Goal: Task Accomplishment & Management: Manage account settings

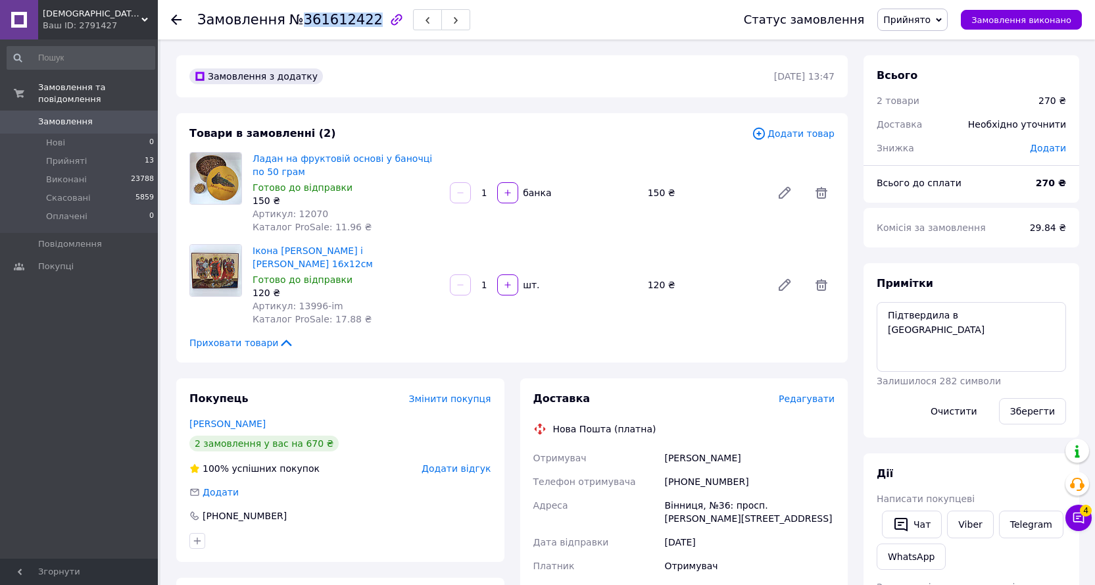
drag, startPoint x: 295, startPoint y: 20, endPoint x: 360, endPoint y: 26, distance: 65.4
click at [360, 26] on span "№361612422" at bounding box center [335, 20] width 93 height 16
copy span "361612422"
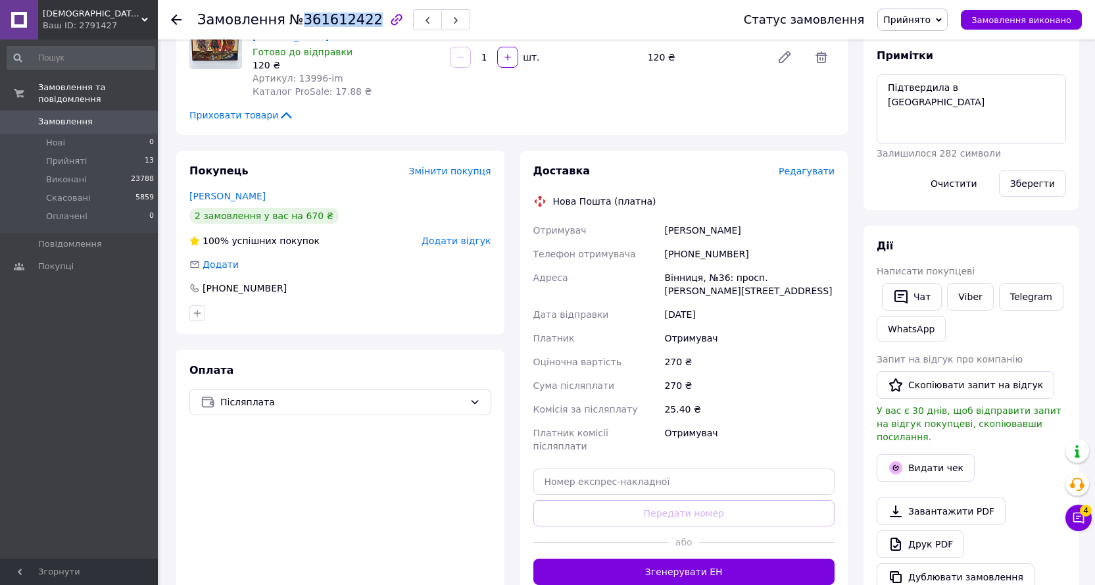
scroll to position [263, 0]
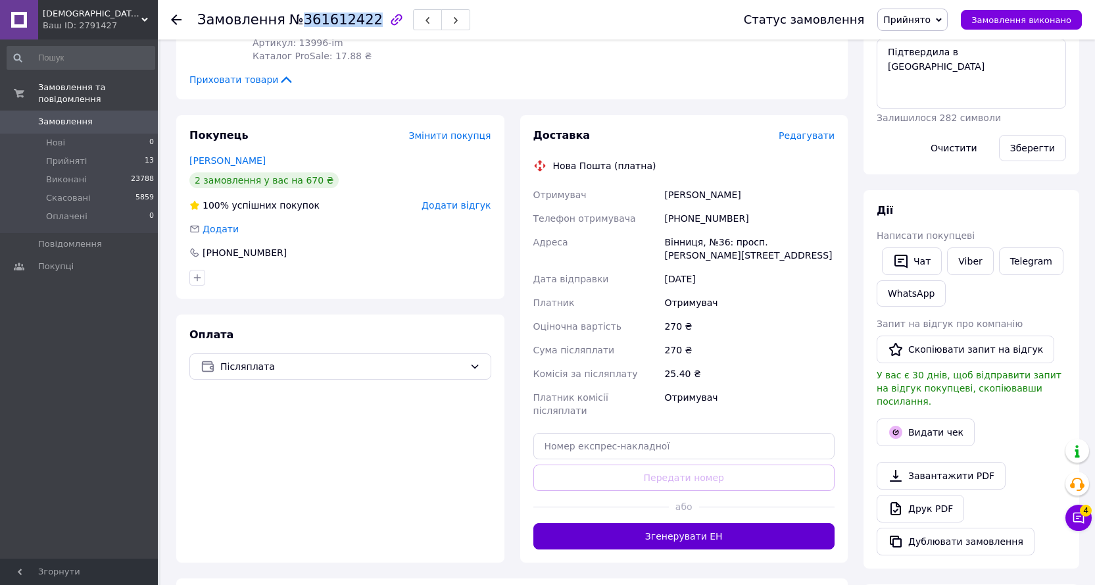
click at [648, 523] on button "Згенерувати ЕН" at bounding box center [684, 536] width 302 height 26
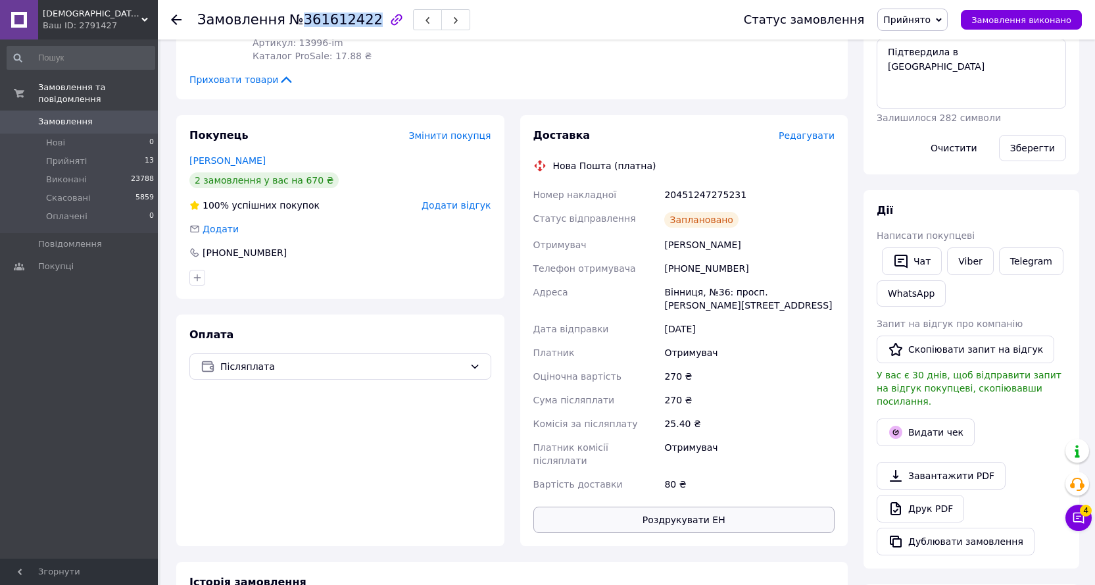
click at [658, 507] on button "Роздрукувати ЕН" at bounding box center [684, 519] width 302 height 26
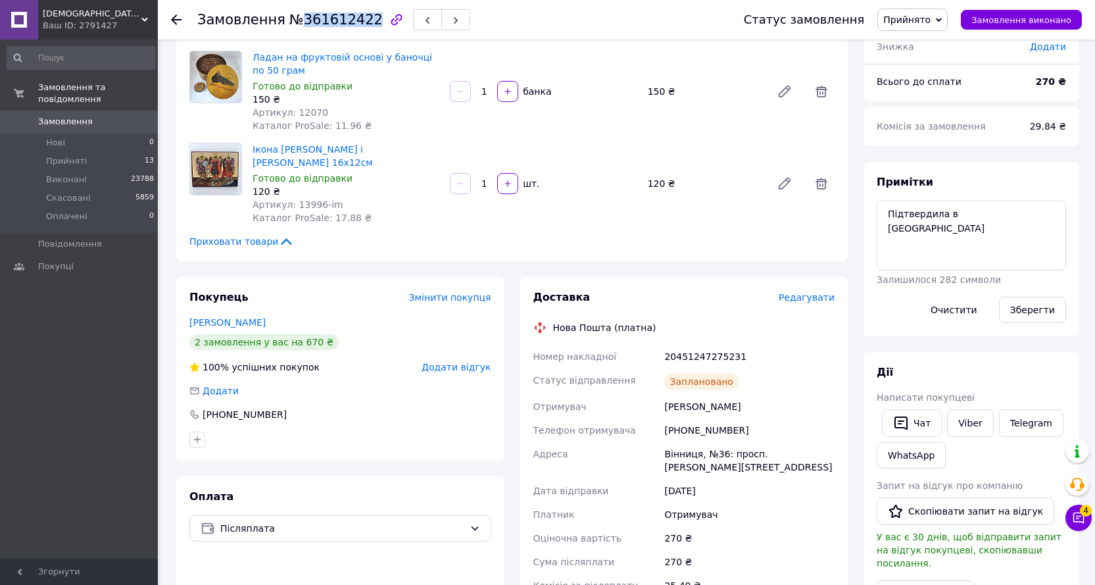
scroll to position [0, 0]
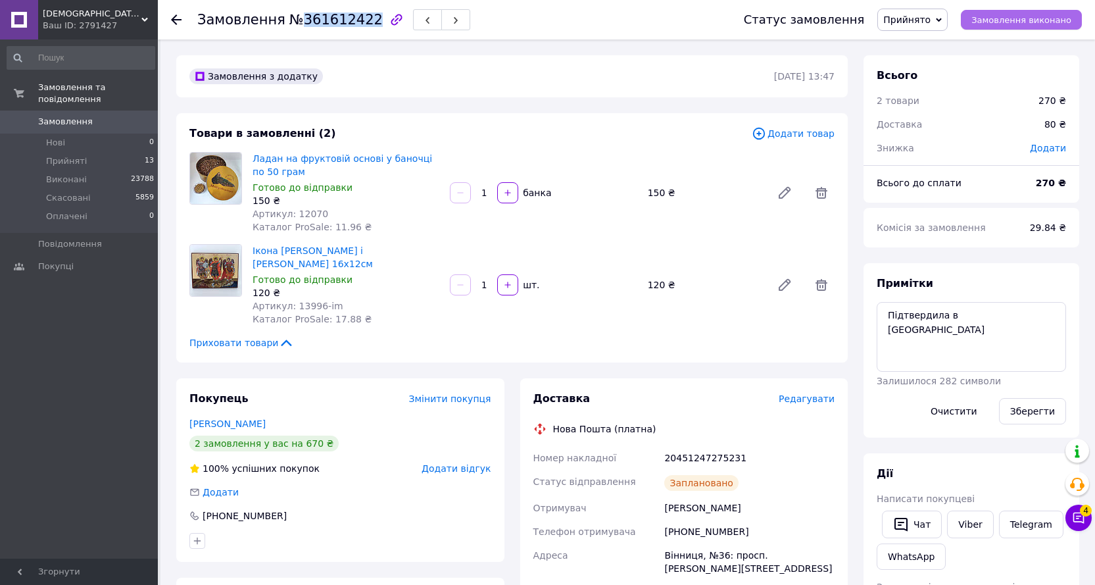
click at [1020, 17] on span "Замовлення виконано" at bounding box center [1021, 20] width 100 height 10
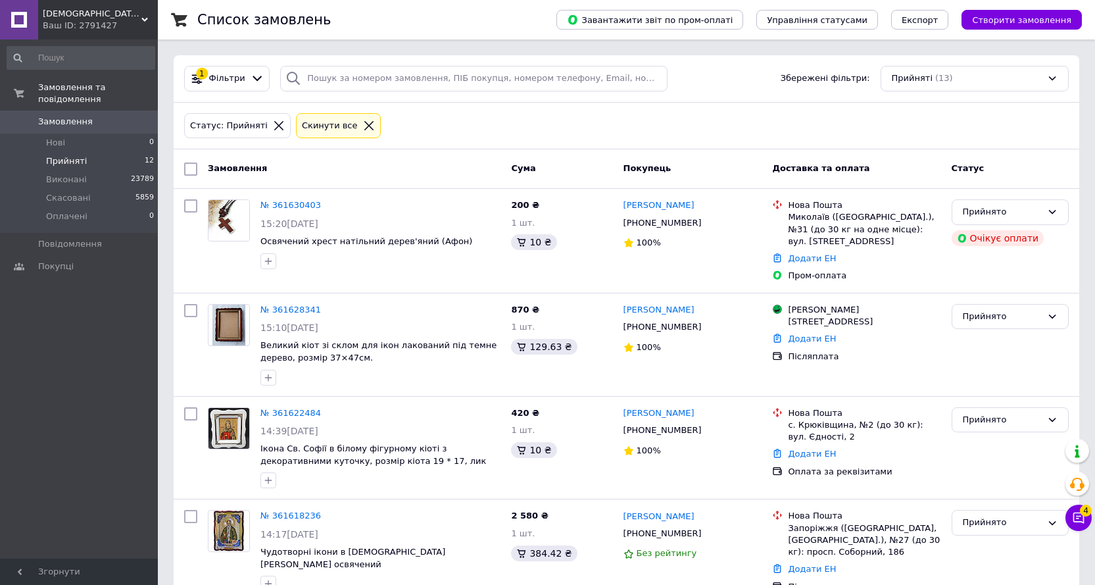
click at [360, 122] on div at bounding box center [368, 126] width 17 height 12
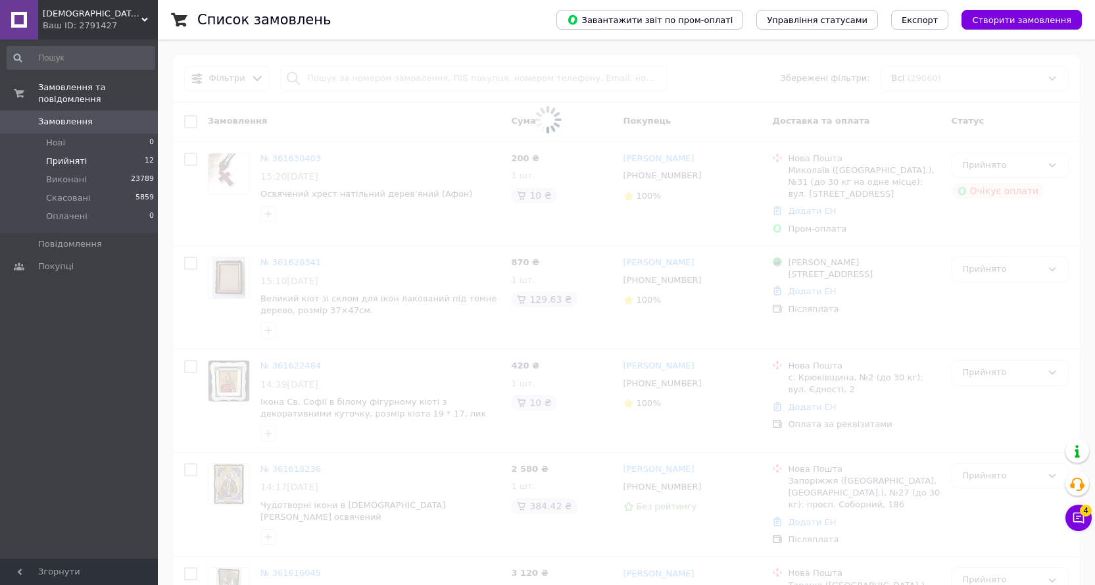
click at [328, 75] on span at bounding box center [547, 120] width 1095 height 240
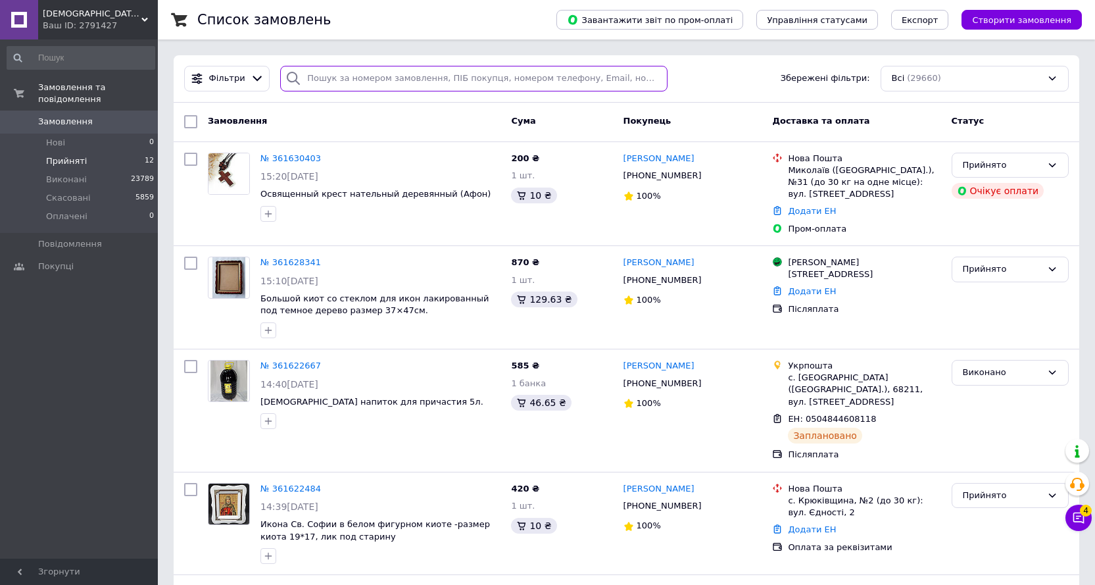
click at [325, 74] on input "search" at bounding box center [473, 79] width 387 height 26
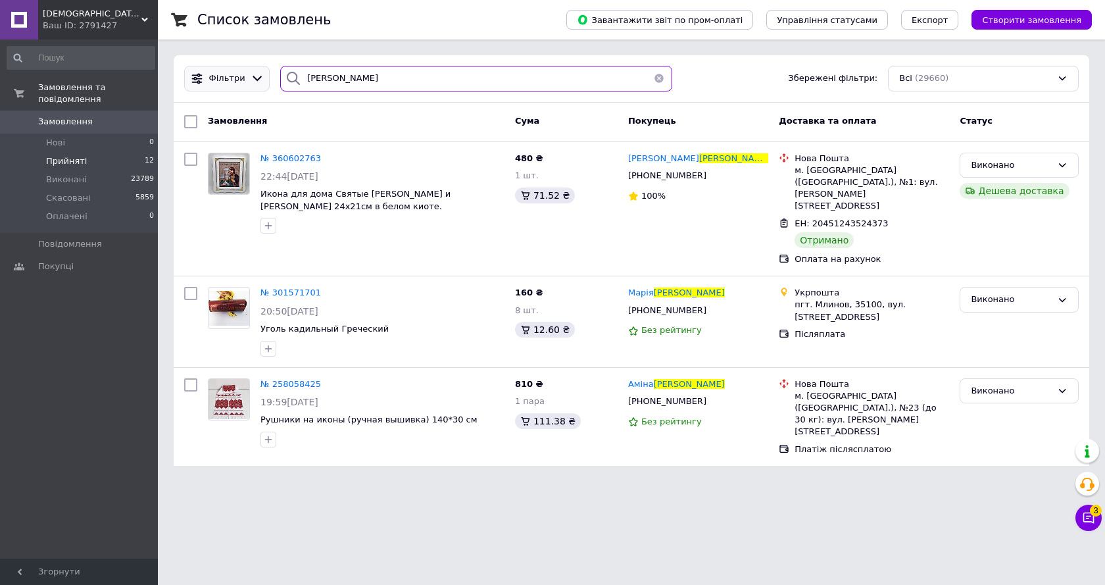
drag, startPoint x: 372, startPoint y: 75, endPoint x: 235, endPoint y: 77, distance: 136.8
click at [235, 77] on div "Фільтри миколайчук Збережені фільтри: Всі (29660)" at bounding box center [631, 79] width 905 height 26
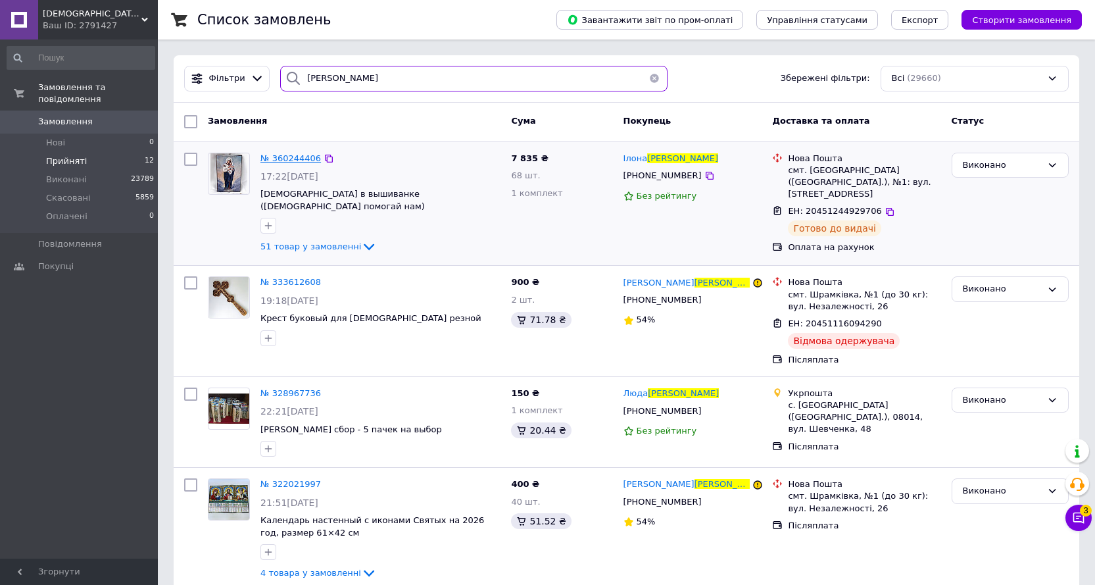
type input "юхименко"
click at [55, 155] on span "Прийняті" at bounding box center [66, 161] width 41 height 12
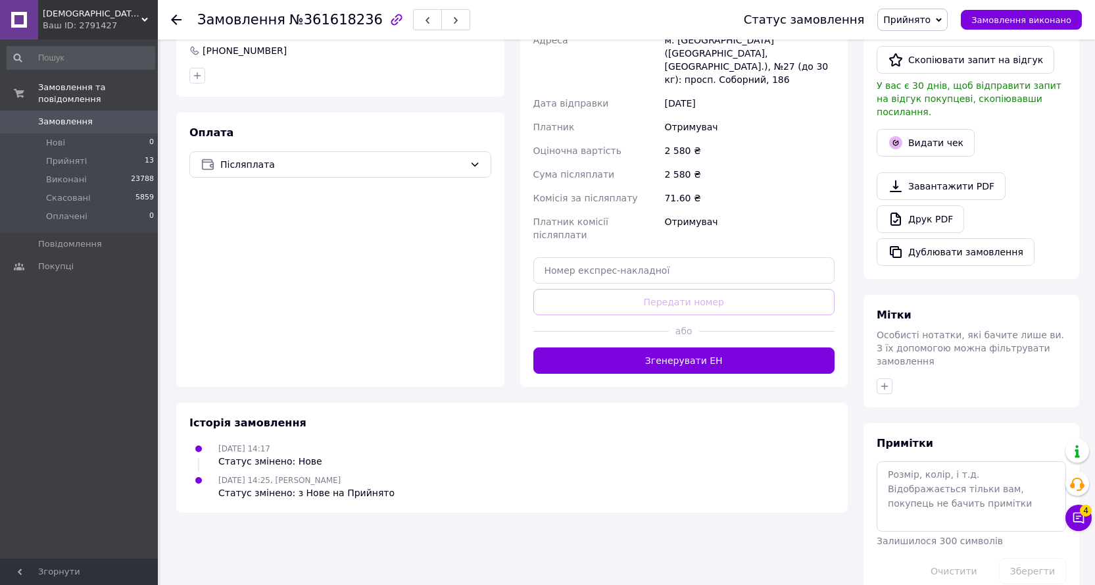
scroll to position [364, 0]
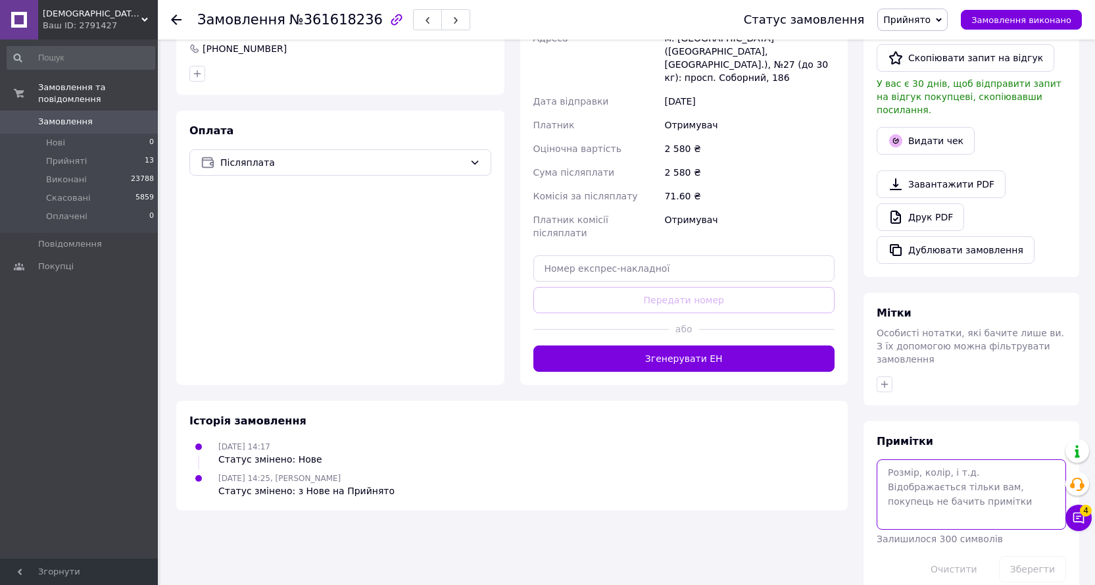
click at [954, 459] on textarea at bounding box center [971, 494] width 189 height 70
click at [942, 459] on textarea "пере" at bounding box center [971, 494] width 189 height 70
type textarea "передзвонить, порадиться з чоловіком"
click at [1049, 556] on button "Зберегти" at bounding box center [1032, 569] width 67 height 26
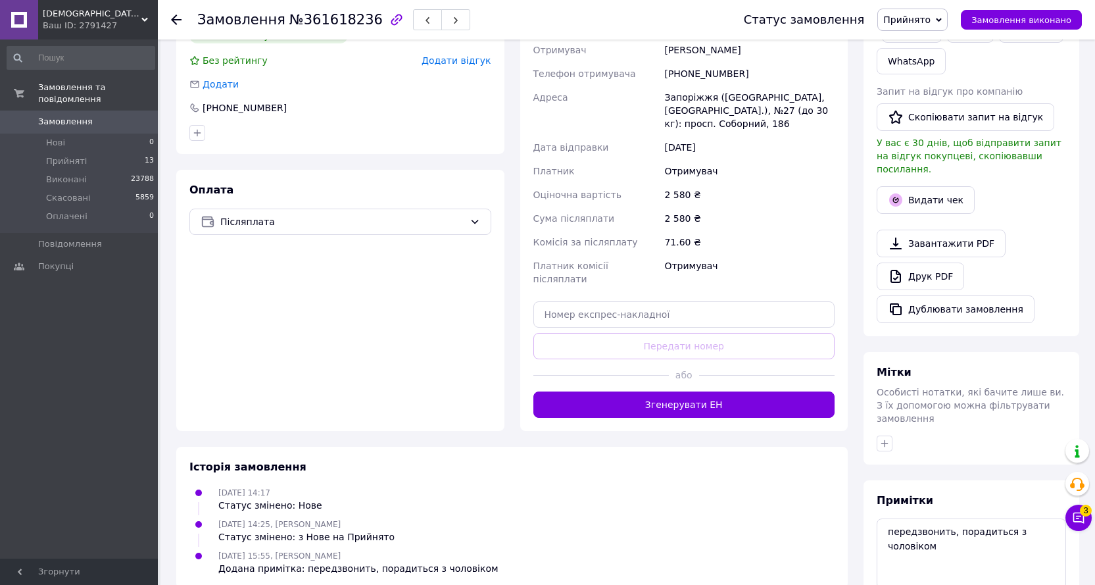
scroll to position [329, 0]
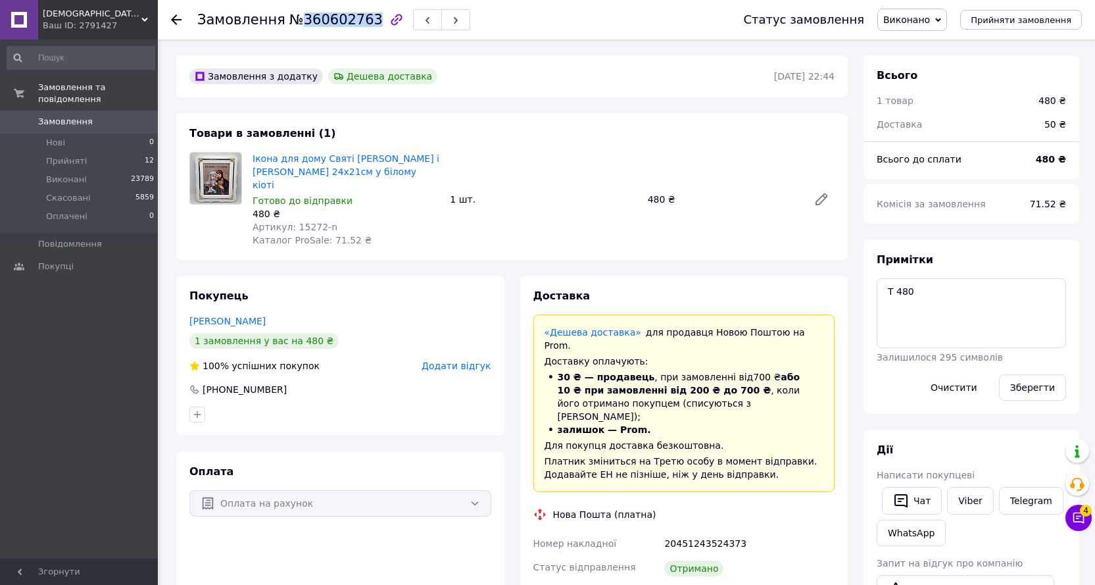
drag, startPoint x: 294, startPoint y: 21, endPoint x: 359, endPoint y: 22, distance: 65.1
click at [359, 22] on span "№360602763" at bounding box center [335, 20] width 93 height 16
copy span "360602763"
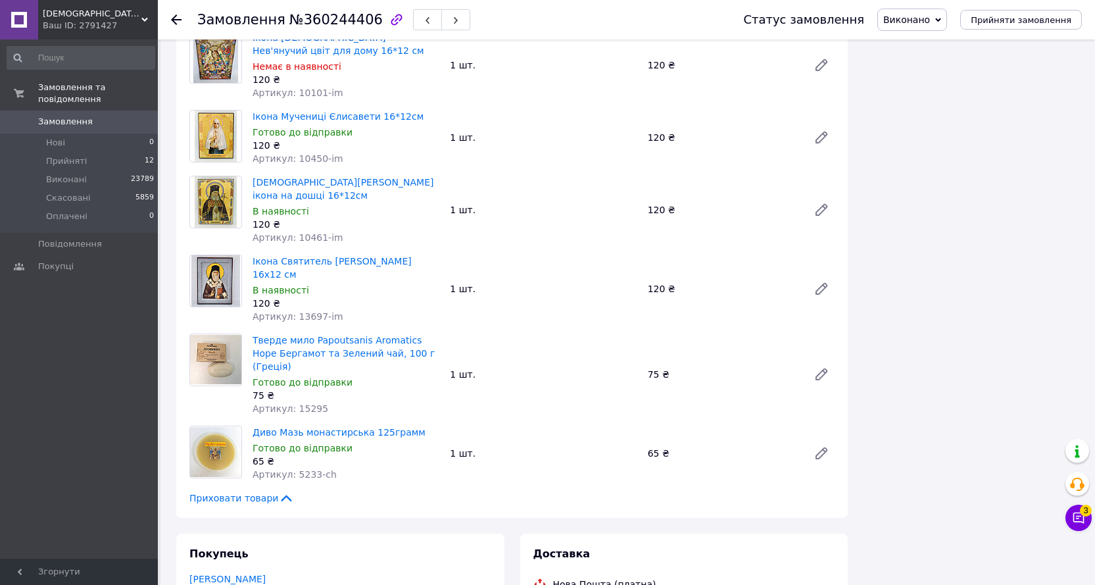
scroll to position [3781, 0]
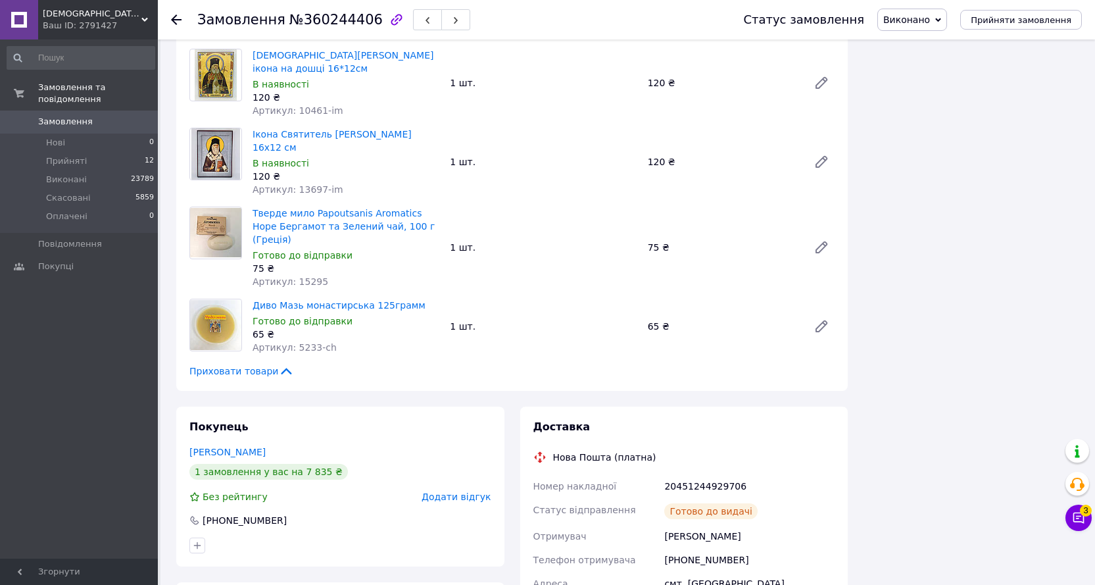
scroll to position [3897, 0]
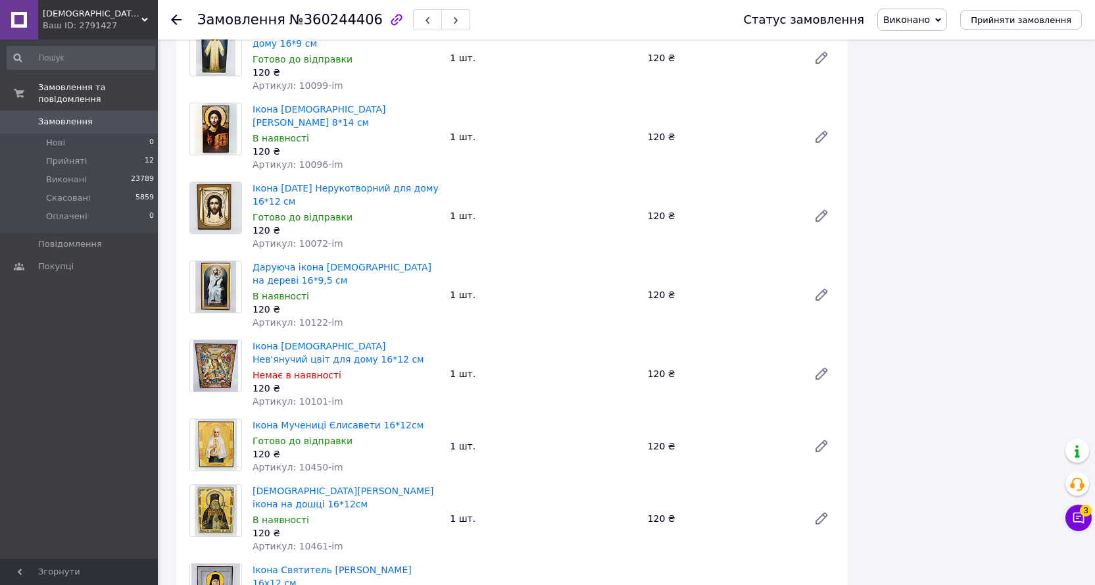
scroll to position [3407, 0]
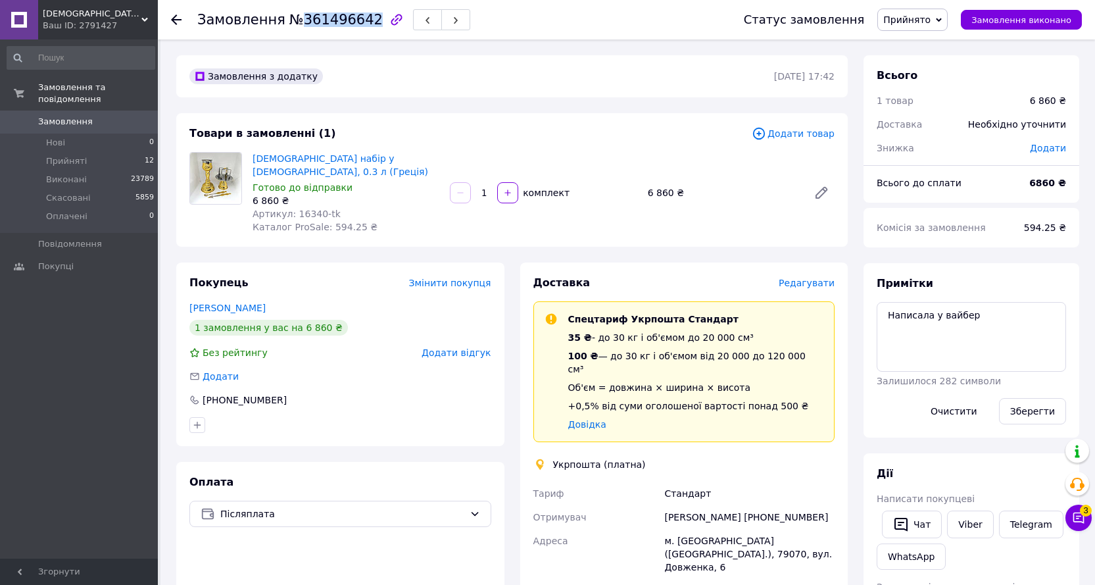
drag, startPoint x: 293, startPoint y: 19, endPoint x: 360, endPoint y: 21, distance: 66.5
click at [359, 21] on span "№361496642" at bounding box center [335, 20] width 93 height 16
copy span "361496642"
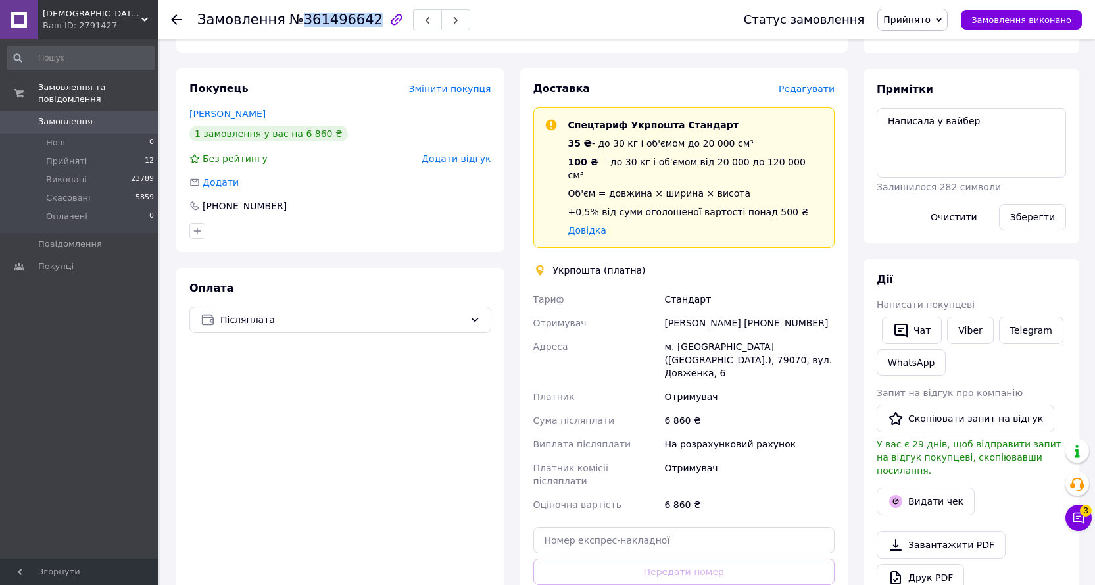
scroll to position [329, 0]
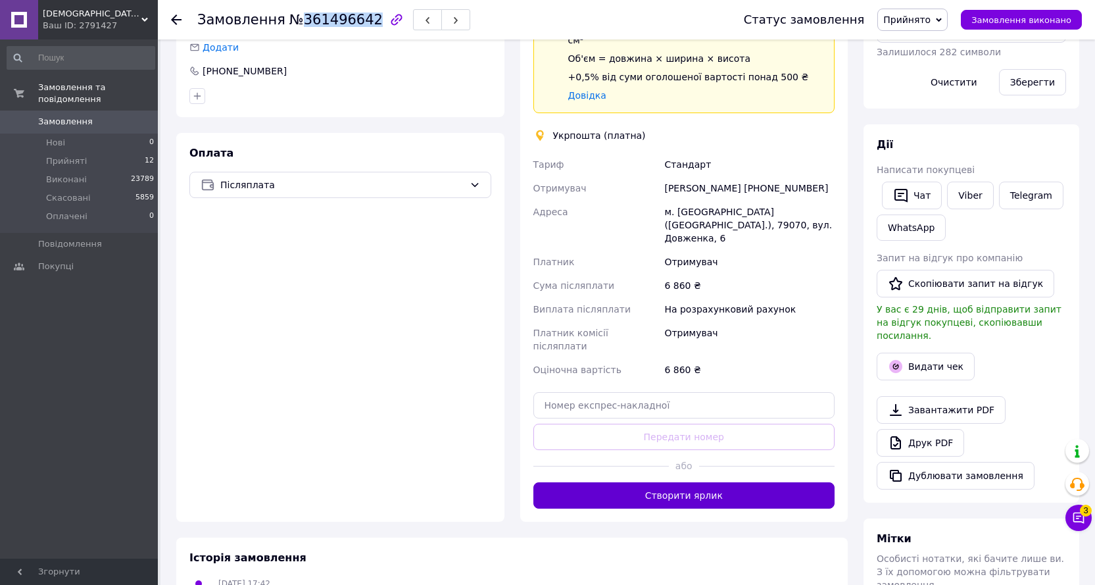
click at [687, 482] on button "Створити ярлик" at bounding box center [684, 495] width 302 height 26
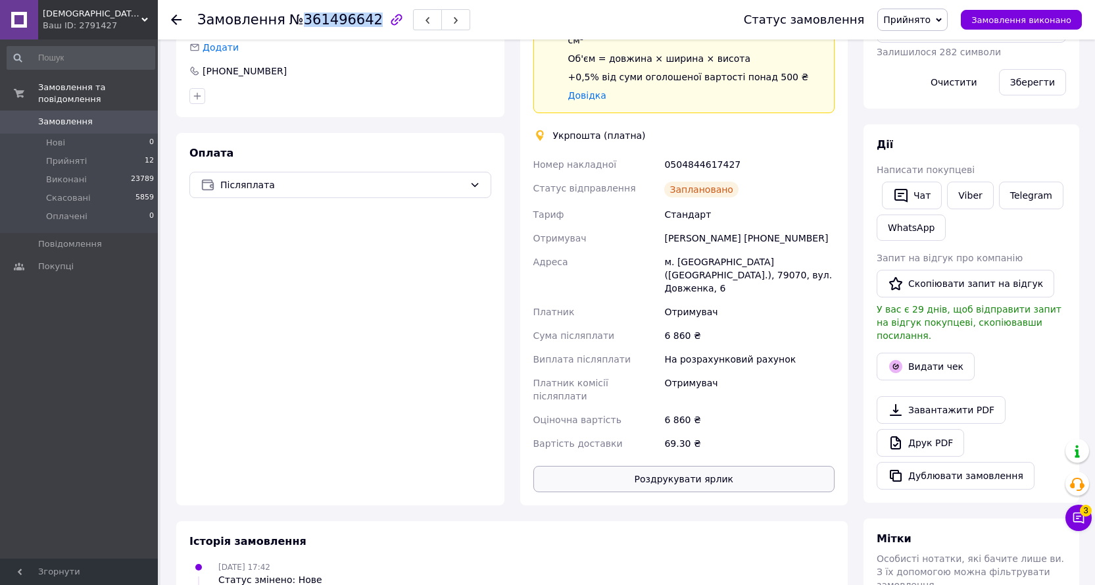
click at [666, 466] on button "Роздрукувати ярлик" at bounding box center [684, 479] width 302 height 26
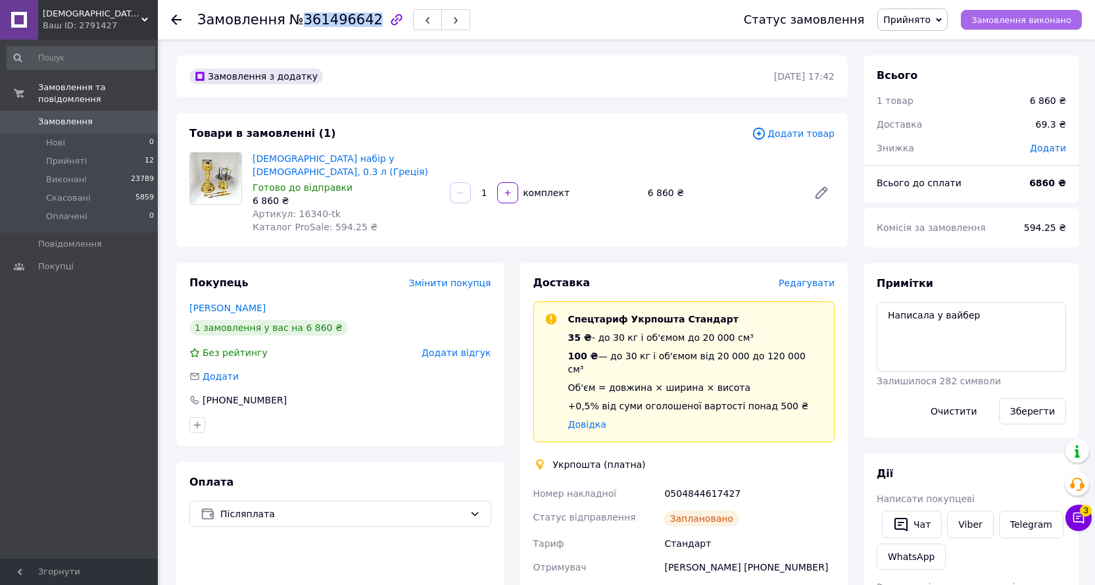
click at [1034, 18] on span "Замовлення виконано" at bounding box center [1021, 20] width 100 height 10
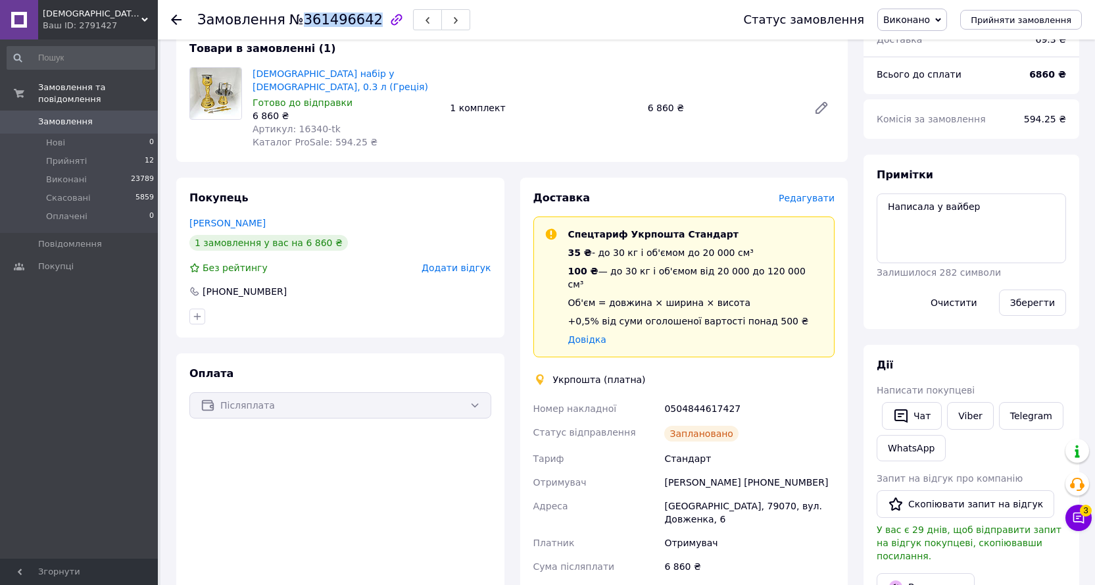
scroll to position [57, 0]
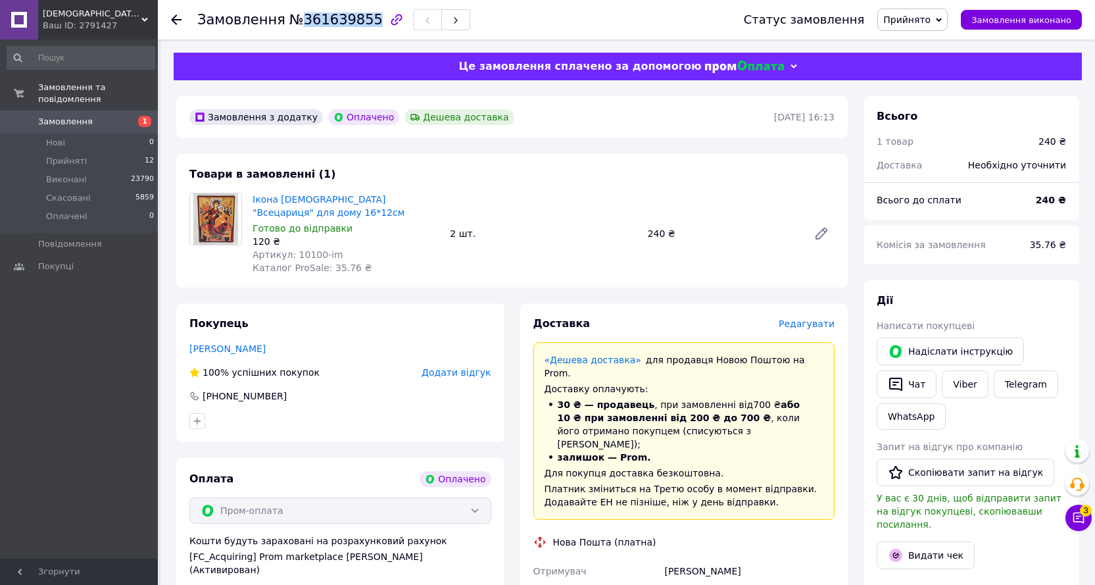
drag, startPoint x: 293, startPoint y: 21, endPoint x: 360, endPoint y: 24, distance: 66.5
click at [360, 24] on span "№361639855" at bounding box center [335, 20] width 93 height 16
copy span "361639855"
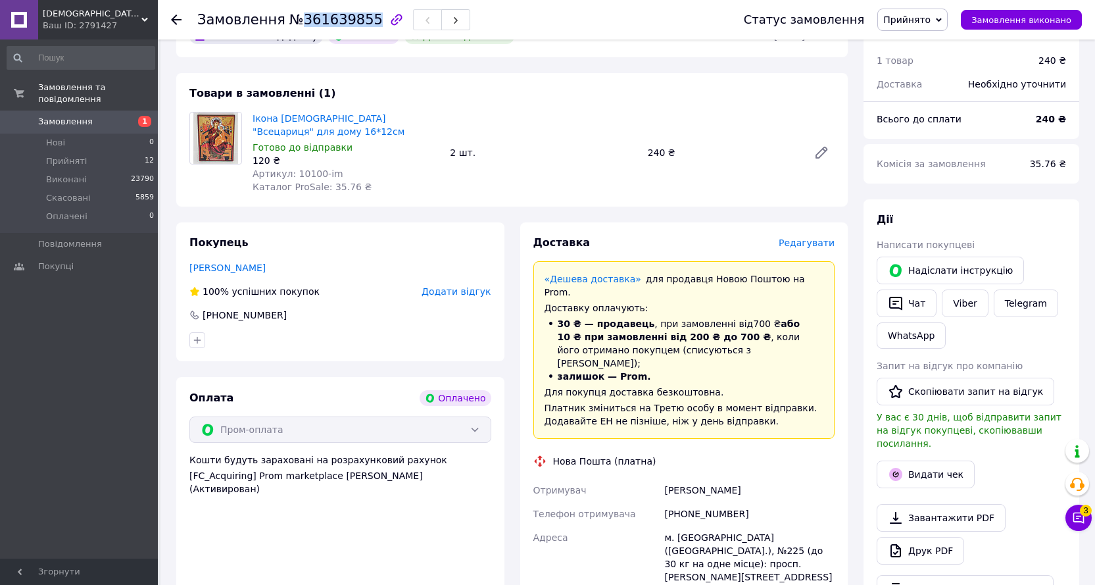
scroll to position [263, 0]
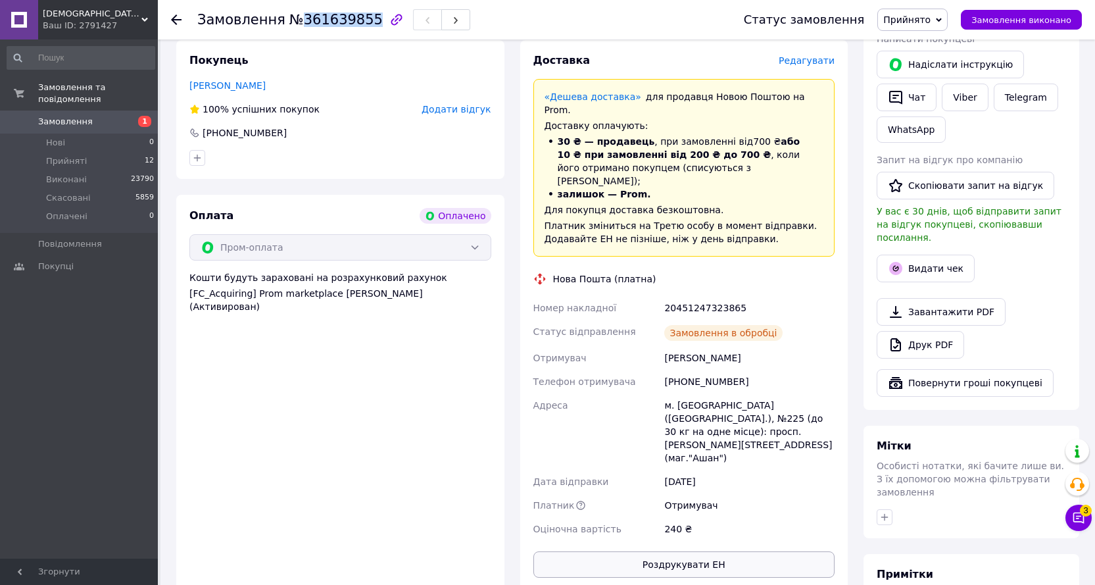
click at [665, 551] on button "Роздрукувати ЕН" at bounding box center [684, 564] width 302 height 26
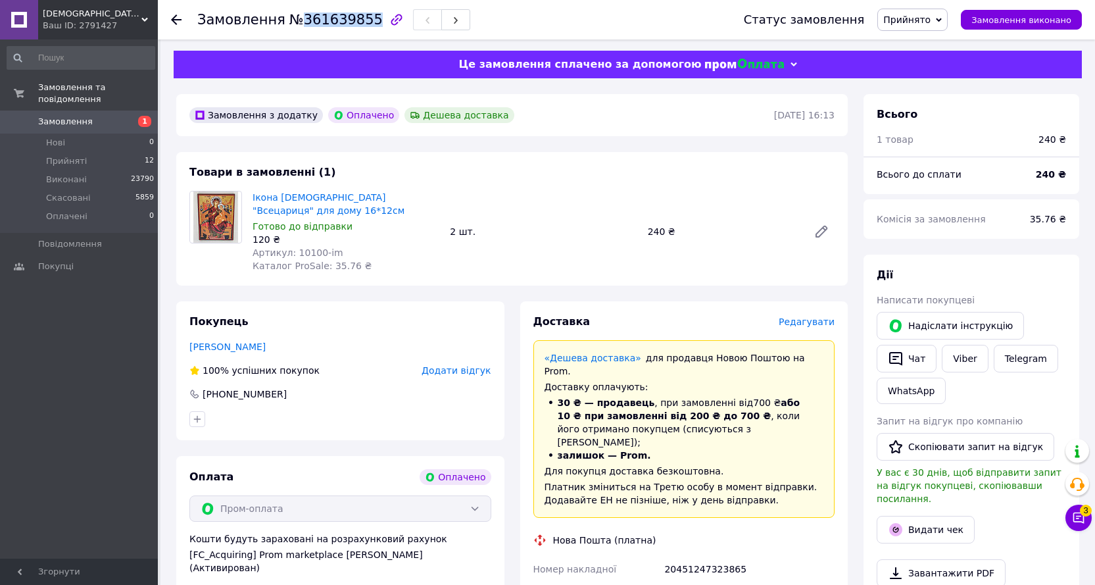
scroll to position [0, 0]
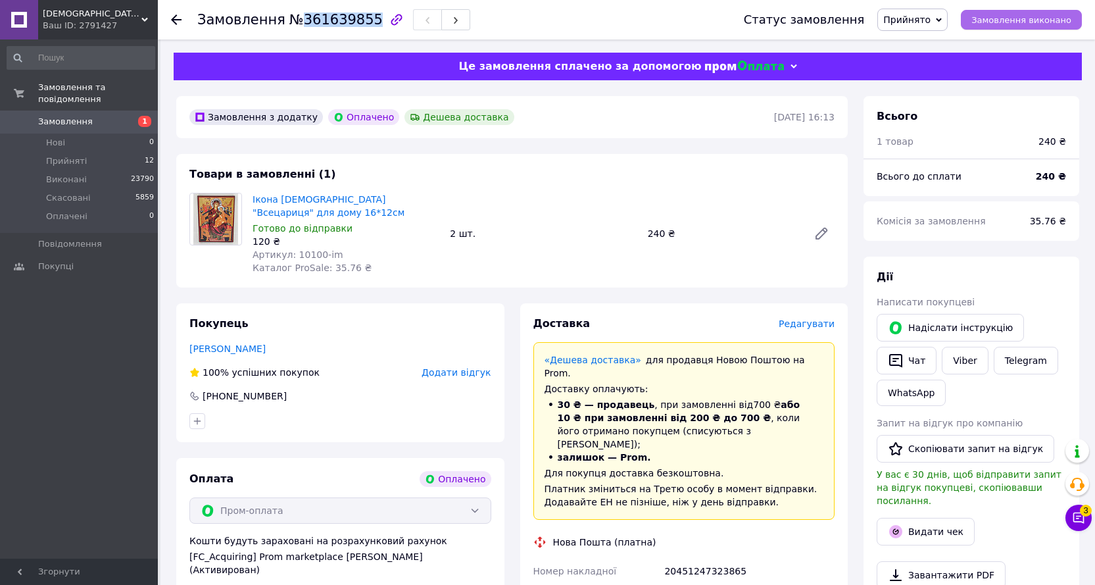
click at [1027, 18] on span "Замовлення виконано" at bounding box center [1021, 20] width 100 height 10
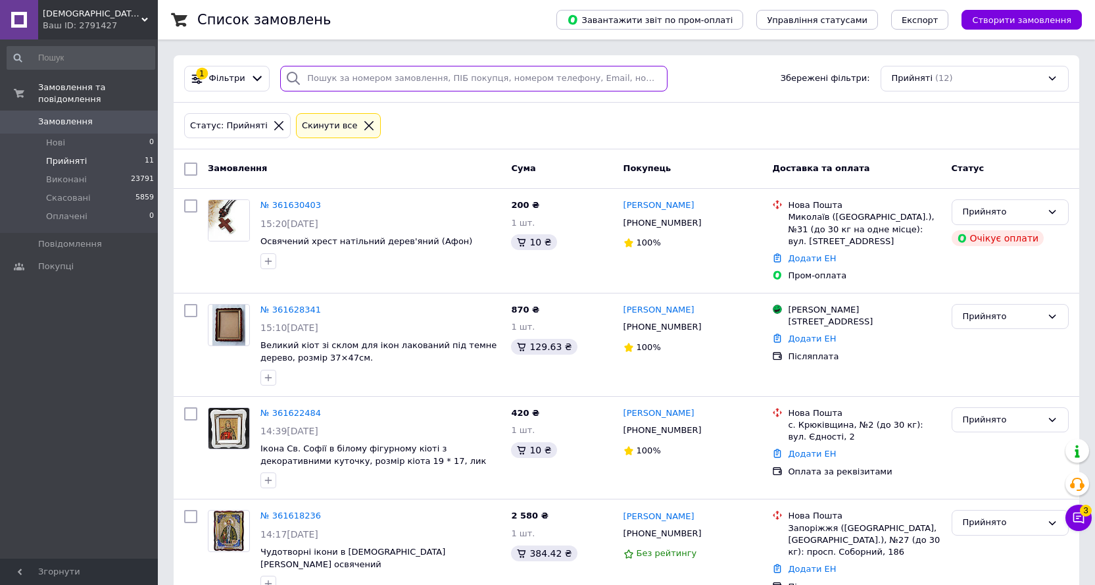
click at [311, 77] on input "search" at bounding box center [473, 79] width 387 height 26
click at [363, 121] on icon at bounding box center [369, 126] width 12 height 12
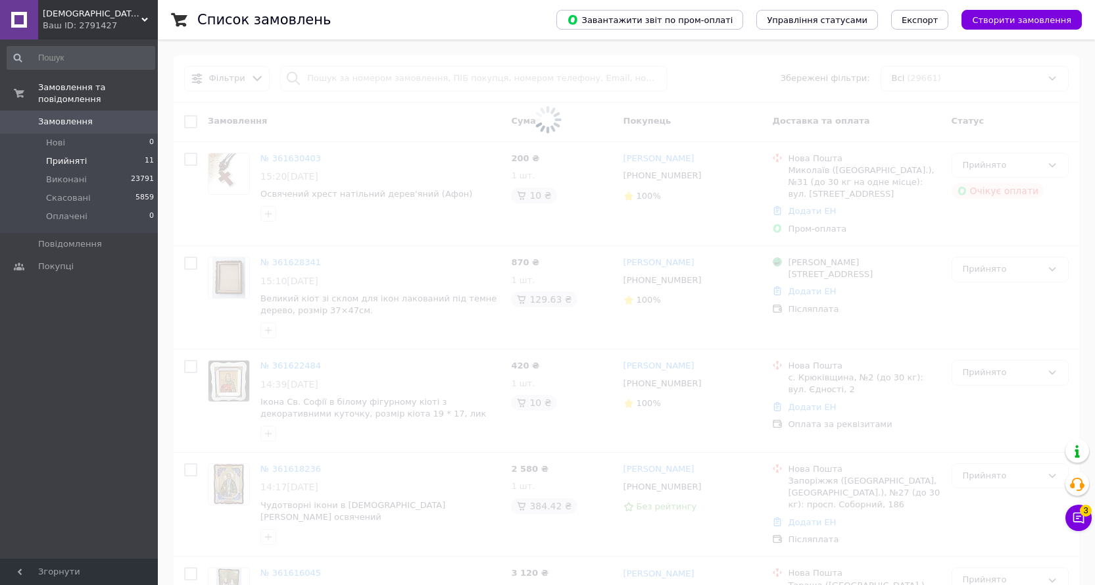
drag, startPoint x: 337, startPoint y: 88, endPoint x: 321, endPoint y: 78, distance: 19.0
click at [336, 87] on span at bounding box center [547, 120] width 1095 height 240
click at [321, 78] on span at bounding box center [547, 120] width 1095 height 240
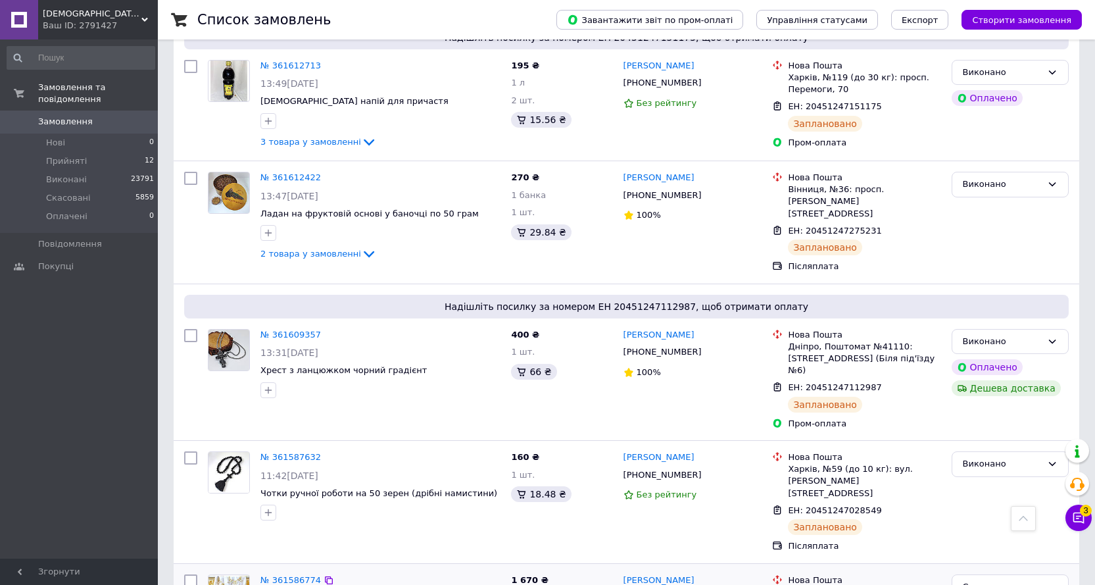
scroll to position [1184, 0]
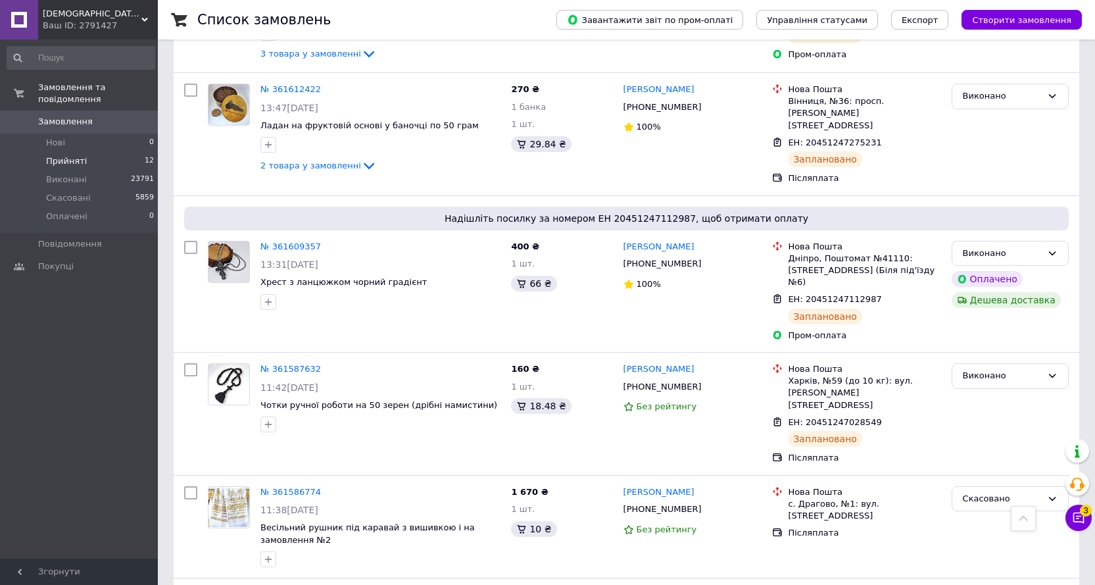
click at [67, 155] on span "Прийняті" at bounding box center [66, 161] width 41 height 12
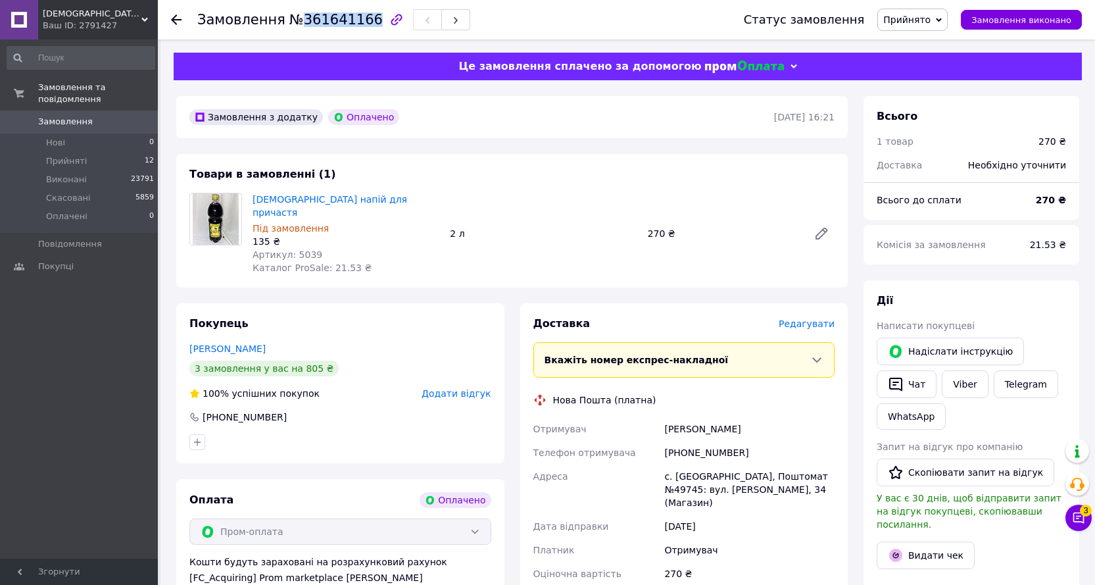
drag, startPoint x: 295, startPoint y: 20, endPoint x: 359, endPoint y: 19, distance: 64.5
click at [359, 19] on span "№361641166" at bounding box center [335, 20] width 93 height 16
copy span "361641166"
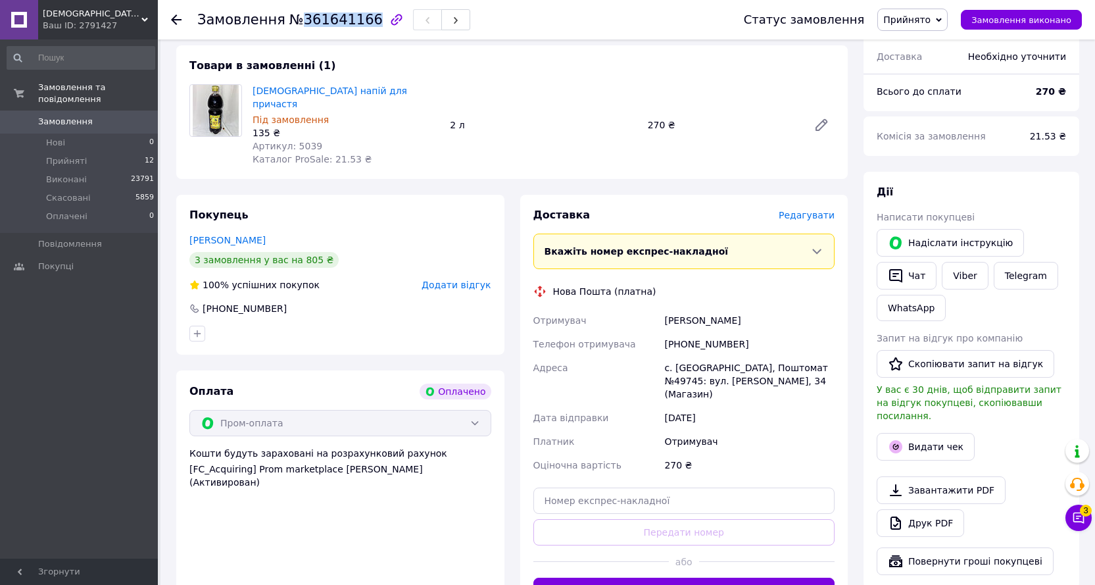
scroll to position [263, 0]
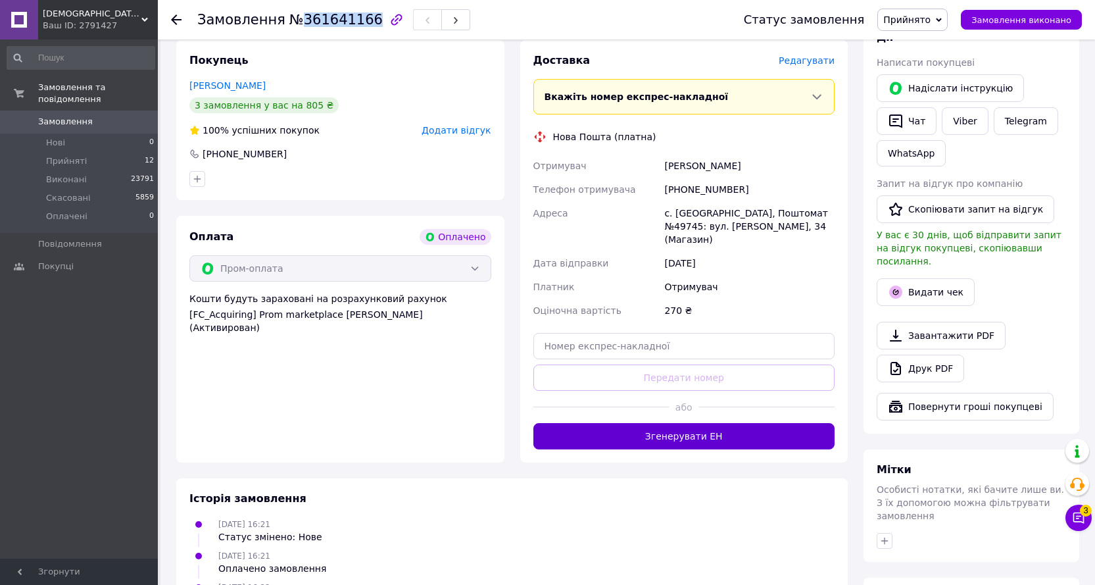
click at [665, 423] on button "Згенерувати ЕН" at bounding box center [684, 436] width 302 height 26
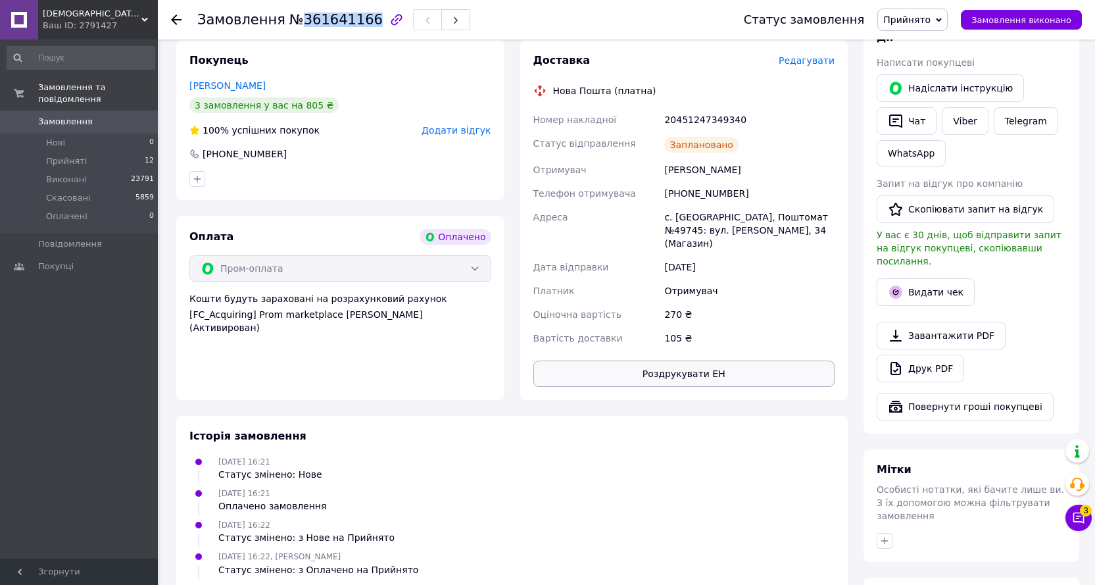
click at [668, 360] on button "Роздрукувати ЕН" at bounding box center [684, 373] width 302 height 26
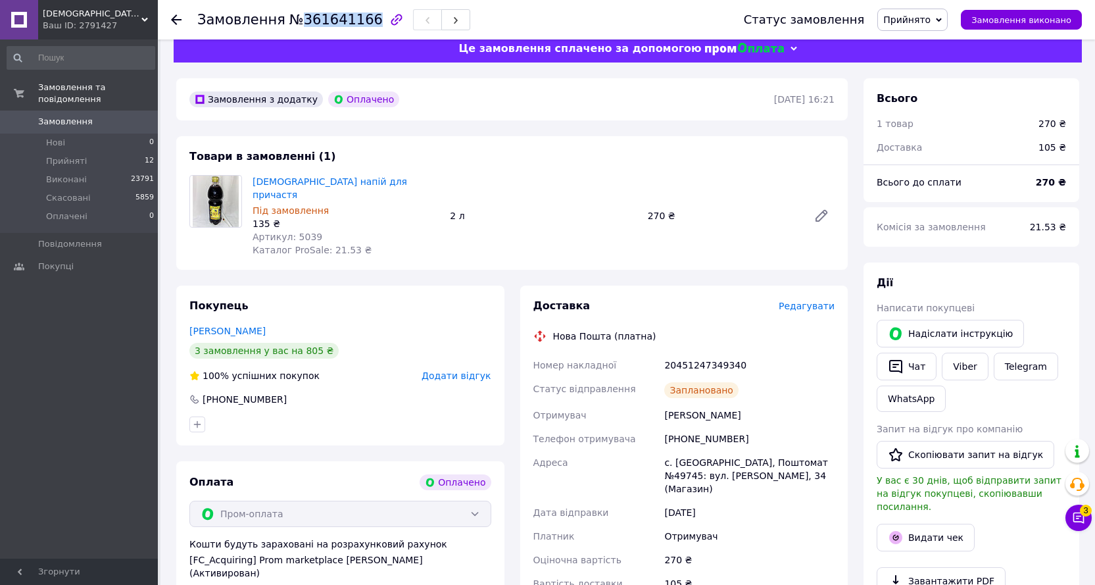
scroll to position [0, 0]
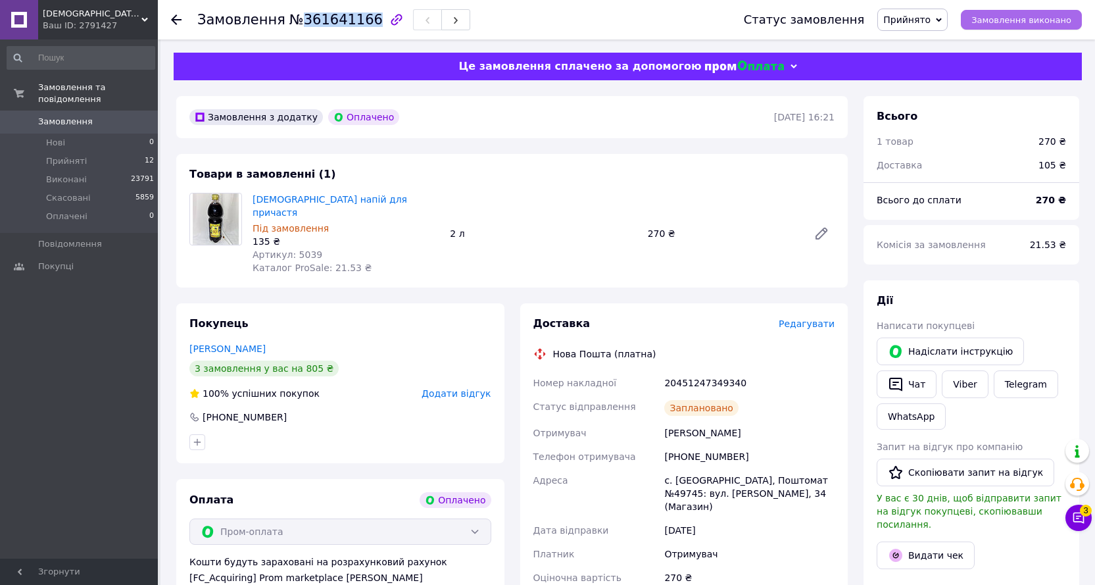
click at [1002, 19] on span "Замовлення виконано" at bounding box center [1021, 20] width 100 height 10
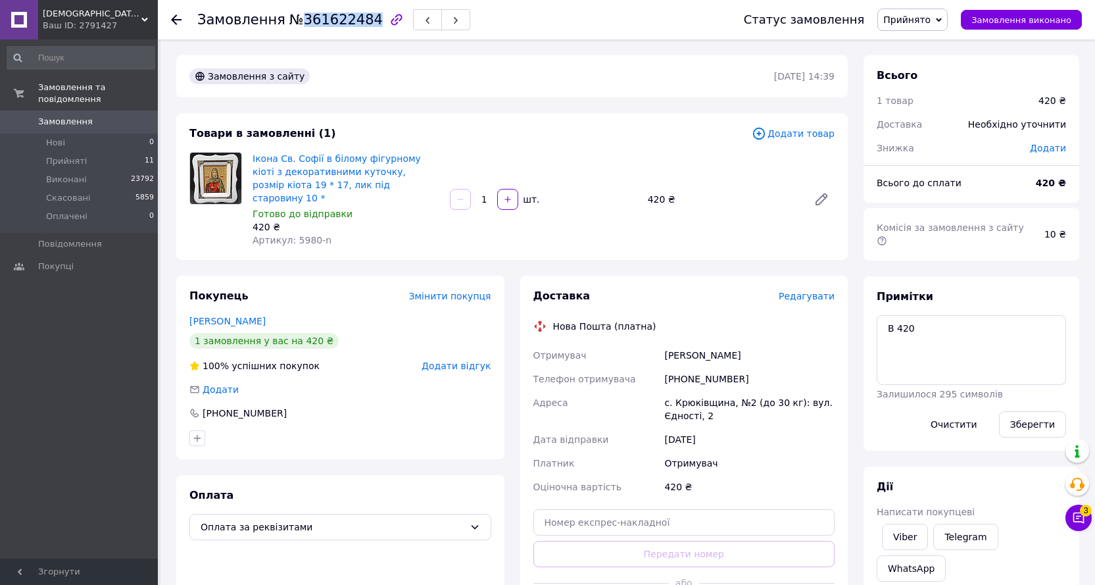
drag, startPoint x: 296, startPoint y: 20, endPoint x: 359, endPoint y: 24, distance: 63.3
click at [359, 24] on span "№361622484" at bounding box center [335, 20] width 93 height 16
copy span "361622484"
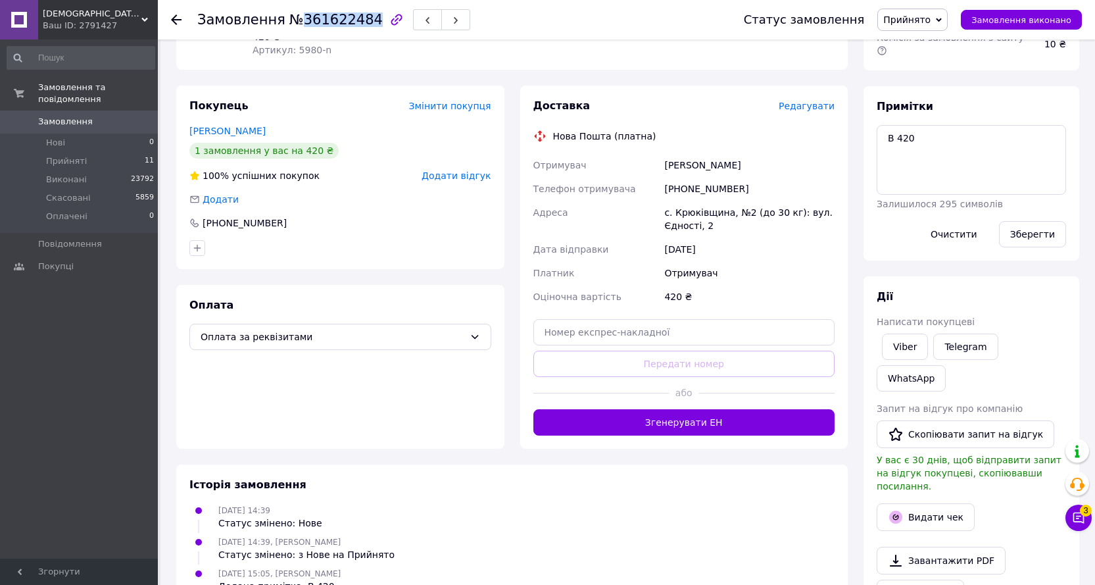
scroll to position [197, 0]
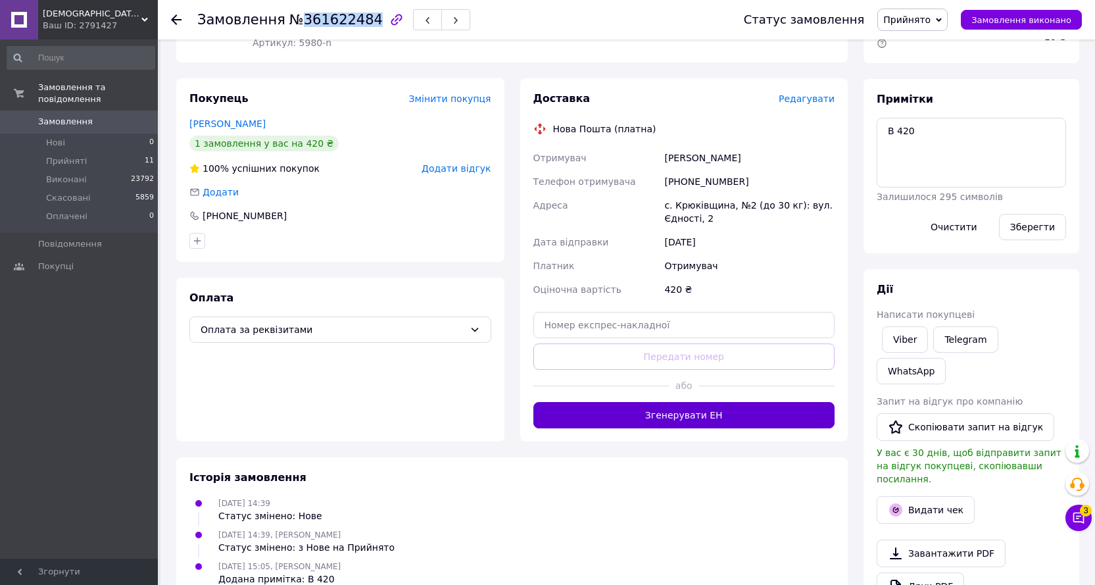
click at [650, 405] on button "Згенерувати ЕН" at bounding box center [684, 415] width 302 height 26
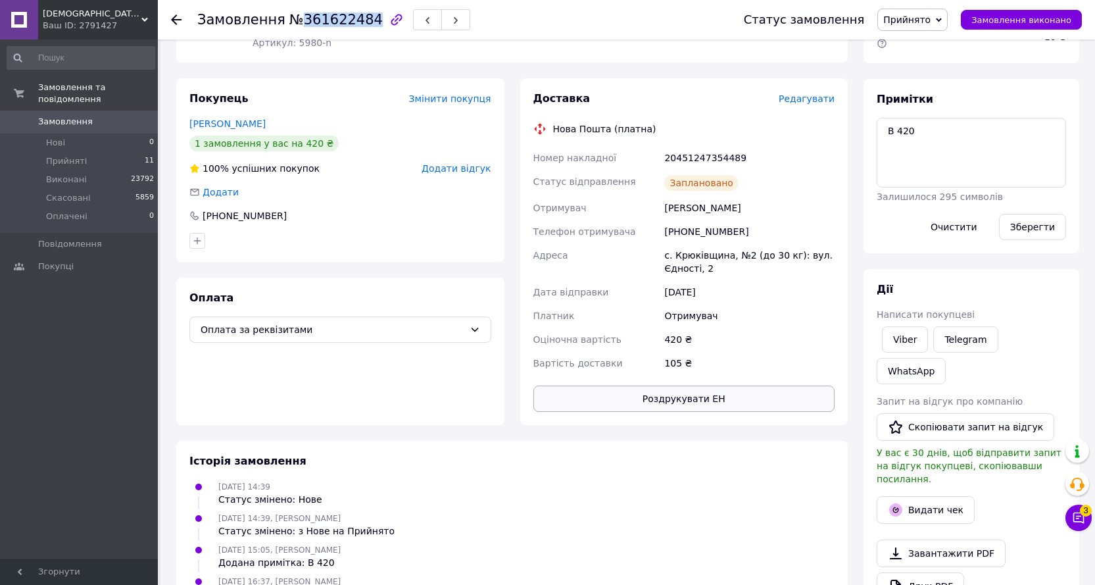
click at [645, 385] on button "Роздрукувати ЕН" at bounding box center [684, 398] width 302 height 26
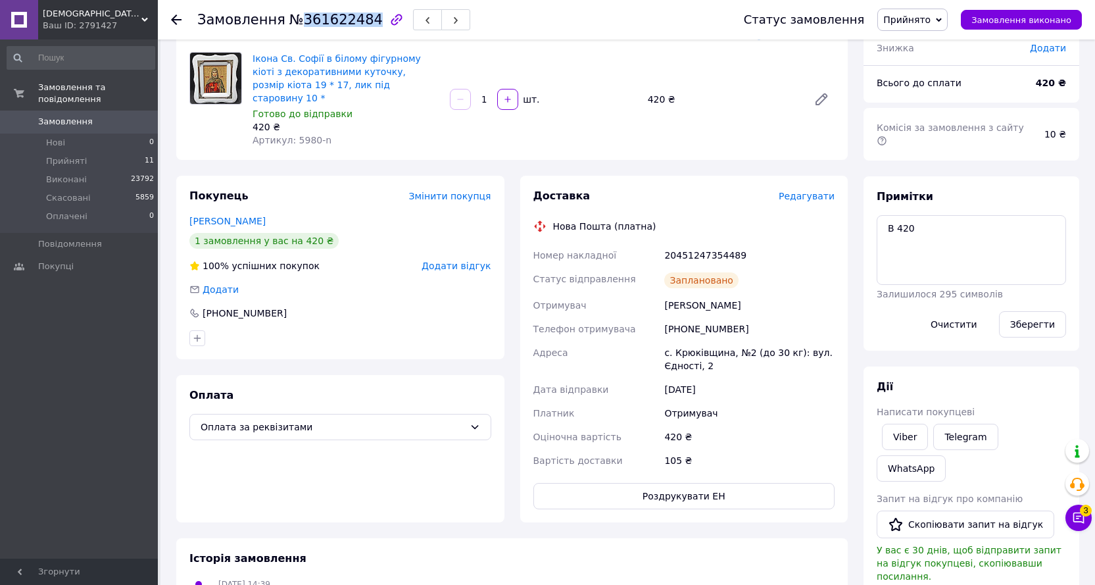
scroll to position [0, 0]
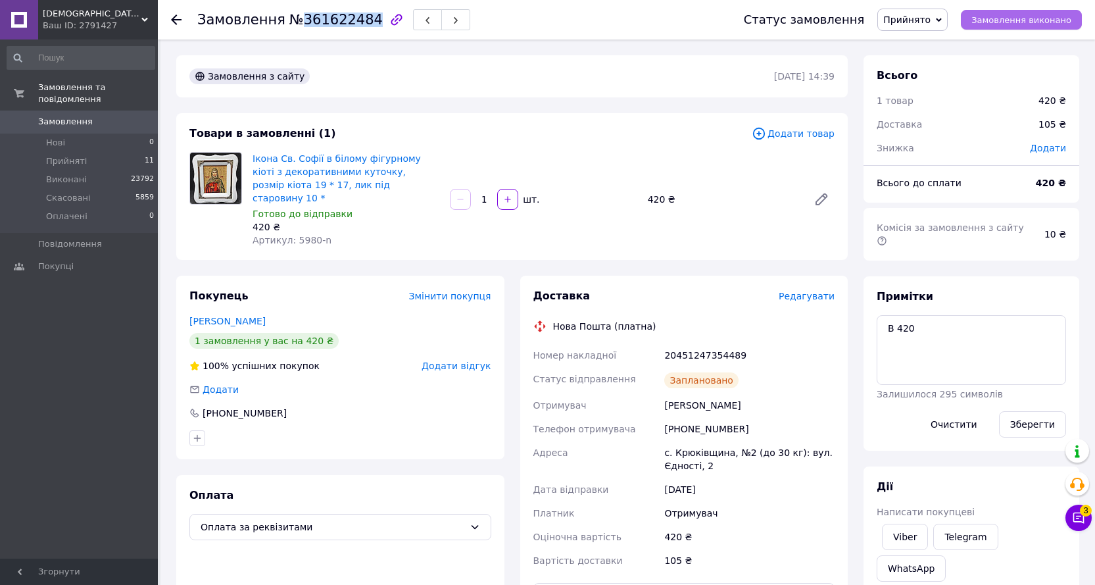
click at [1031, 21] on span "Замовлення виконано" at bounding box center [1021, 20] width 100 height 10
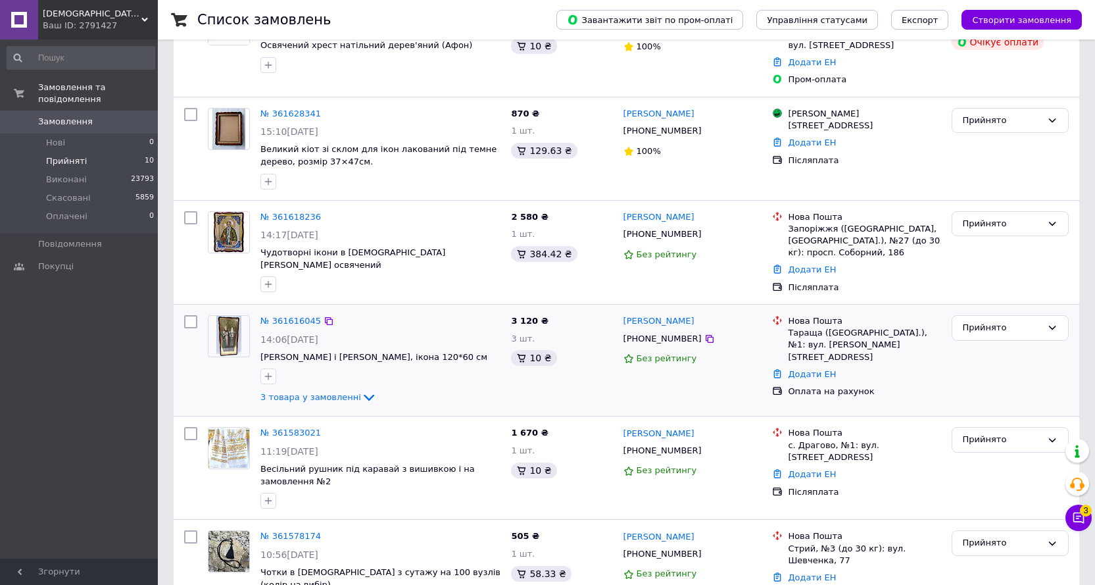
scroll to position [197, 0]
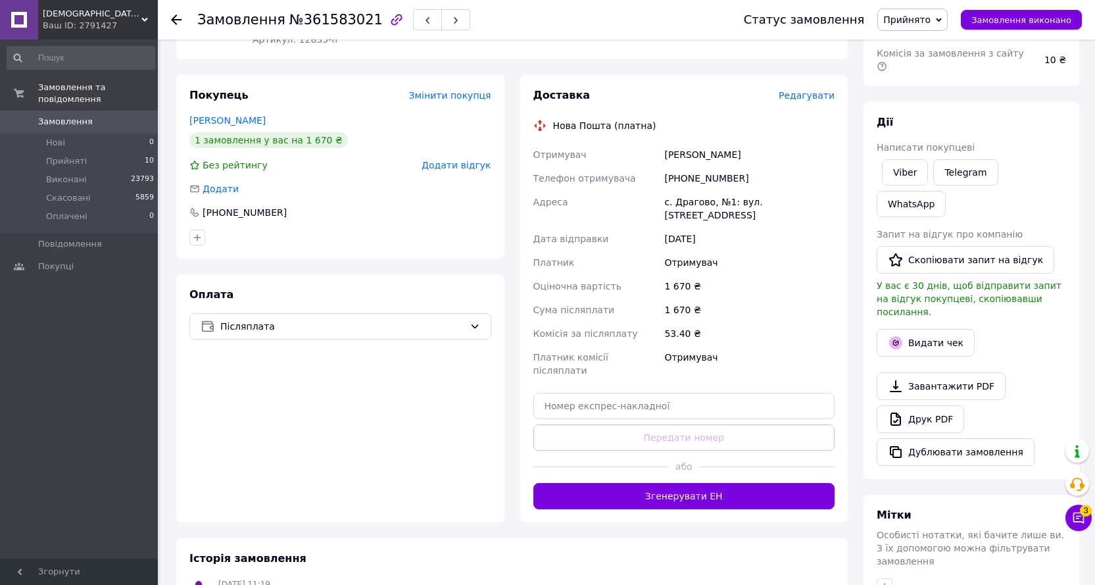
scroll to position [197, 0]
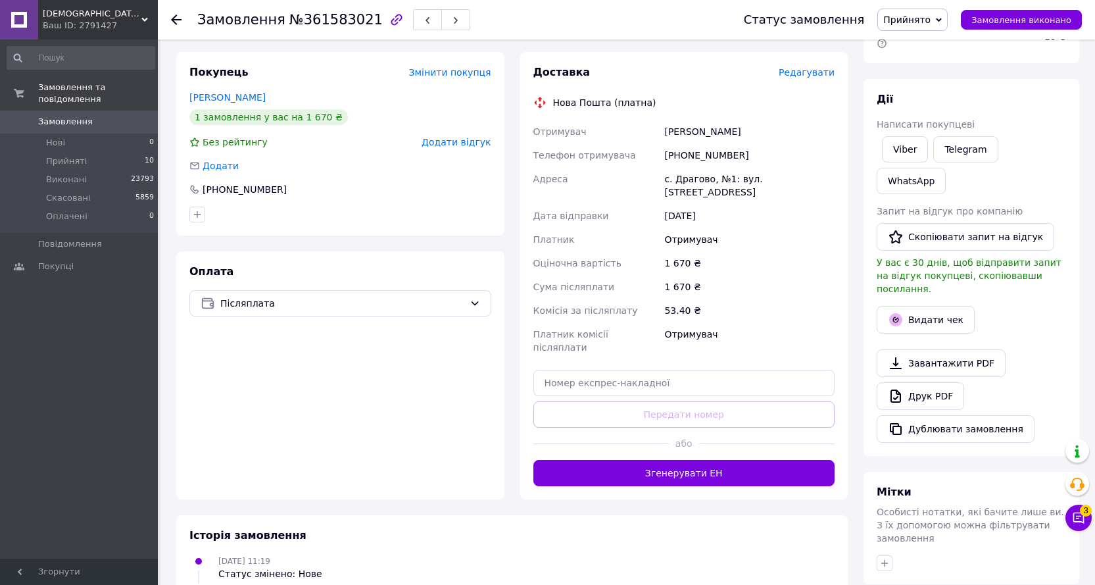
click at [820, 74] on span "Редагувати" at bounding box center [807, 72] width 56 height 11
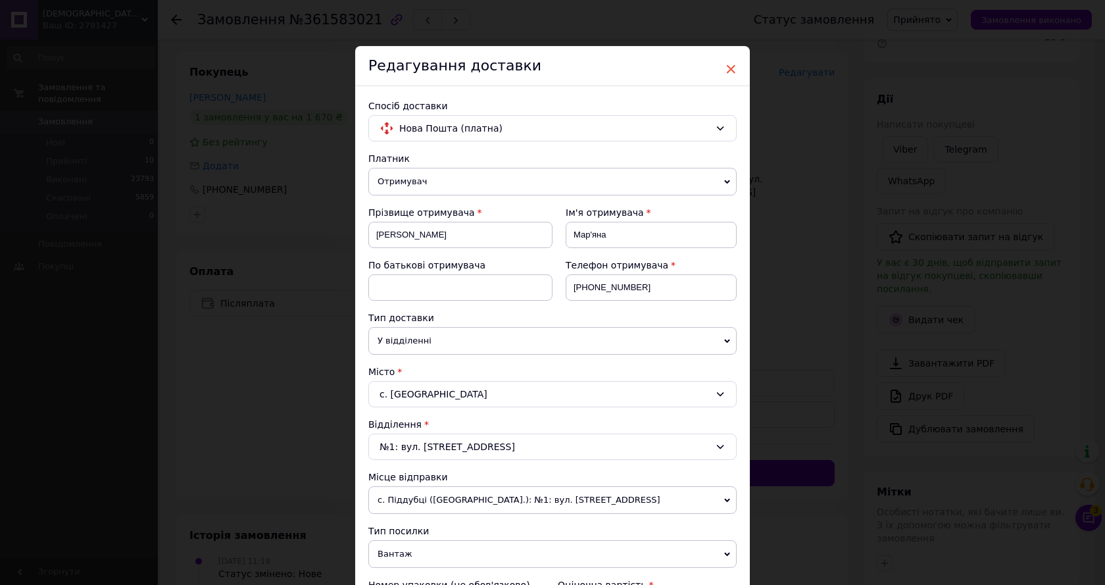
click at [731, 66] on span "×" at bounding box center [731, 69] width 12 height 22
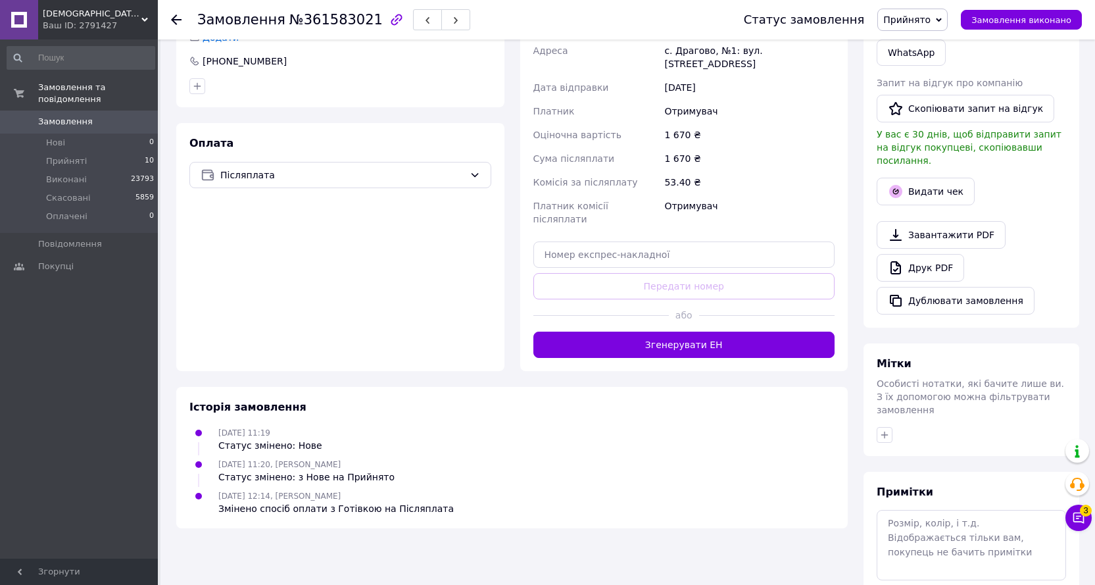
scroll to position [329, 0]
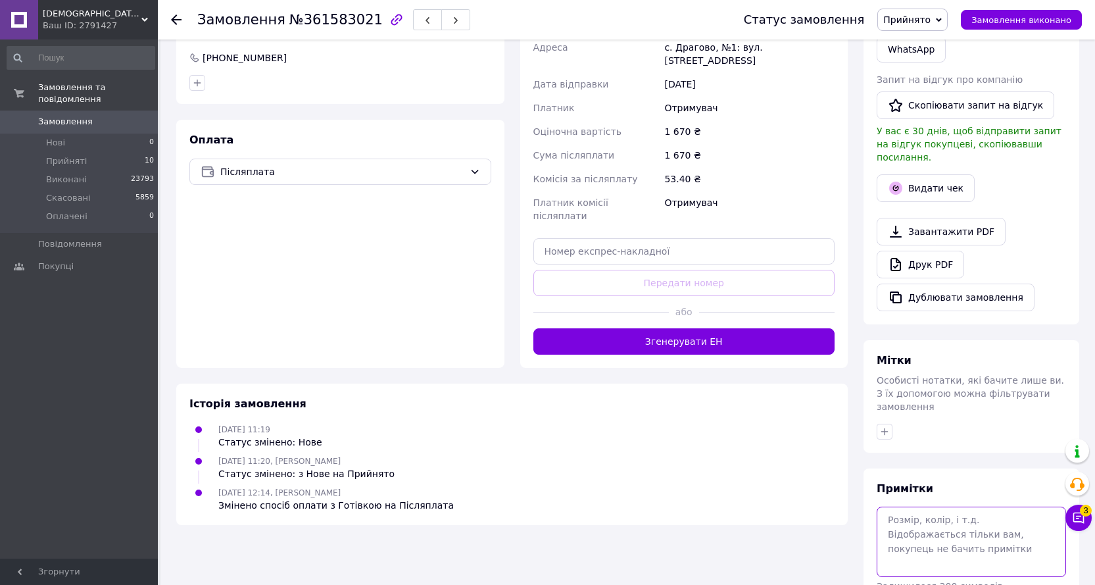
click at [942, 506] on textarea at bounding box center [971, 541] width 189 height 70
type textarea "Т"
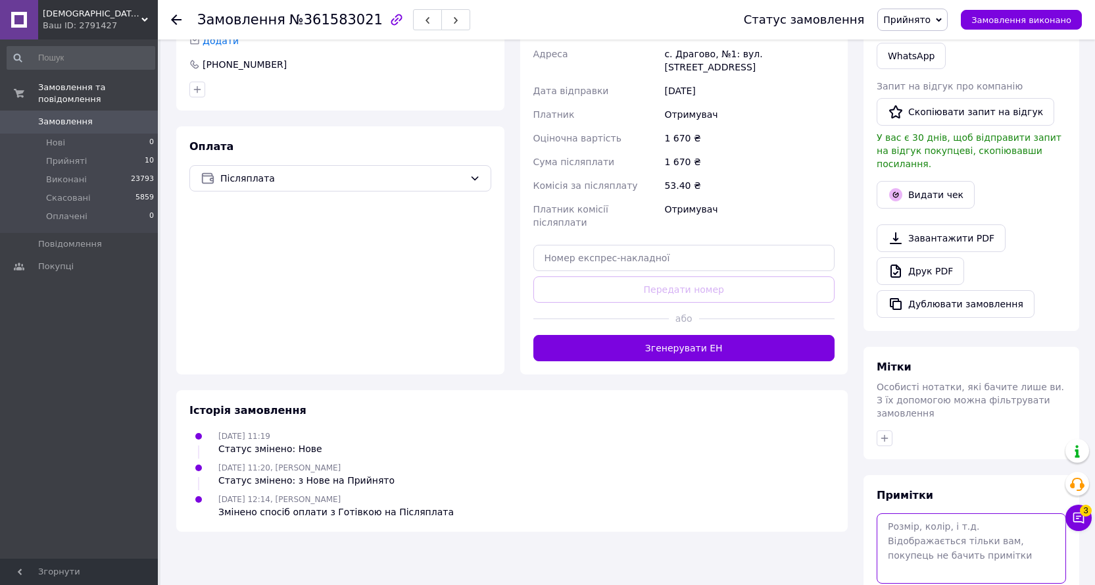
scroll to position [331, 0]
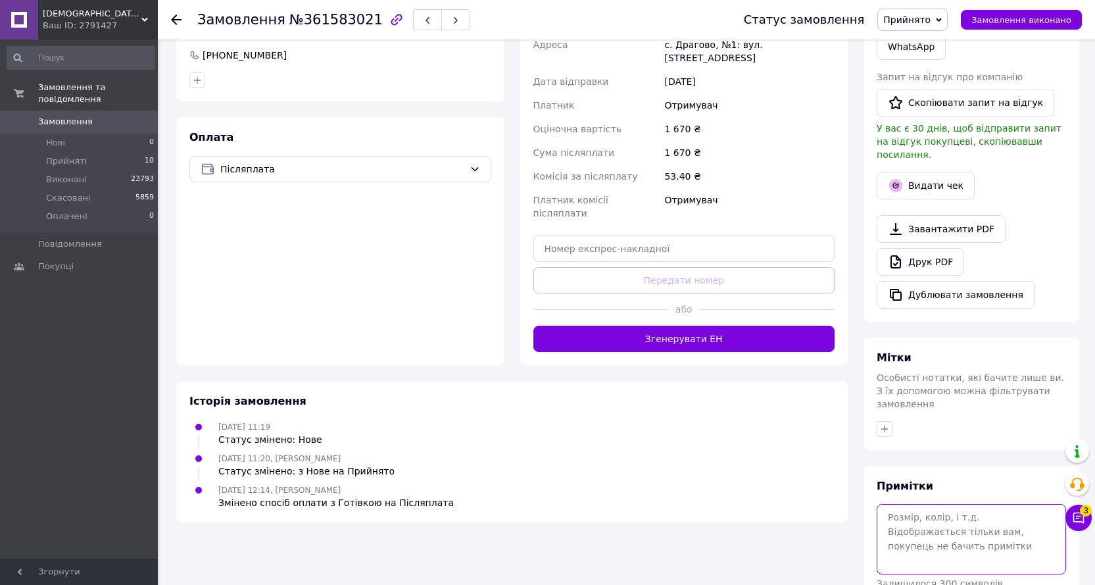
click at [927, 504] on textarea at bounding box center [971, 539] width 189 height 70
type textarea "ав. Т 500"
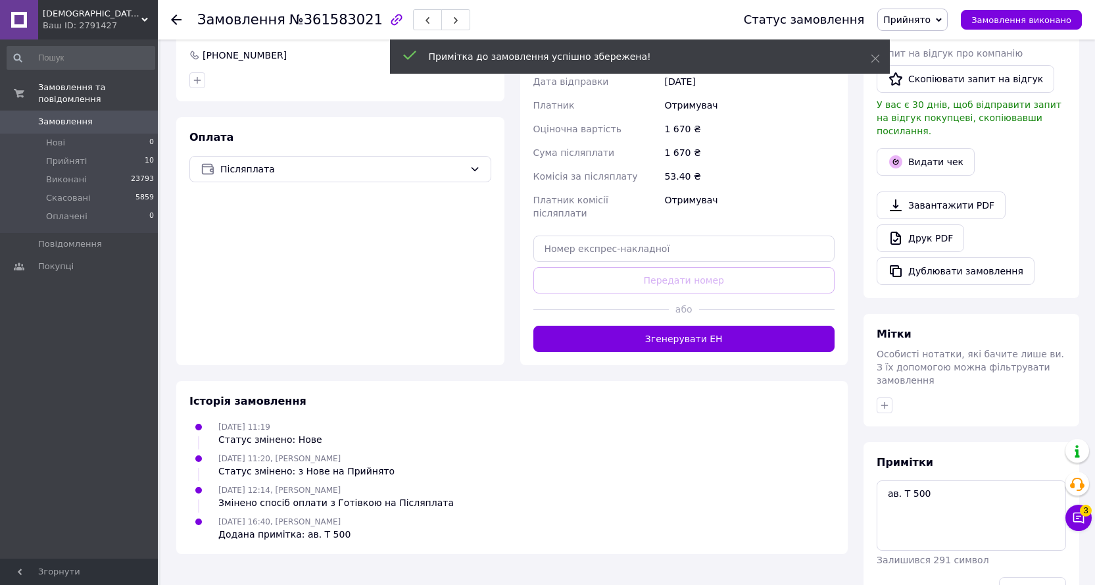
scroll to position [308, 0]
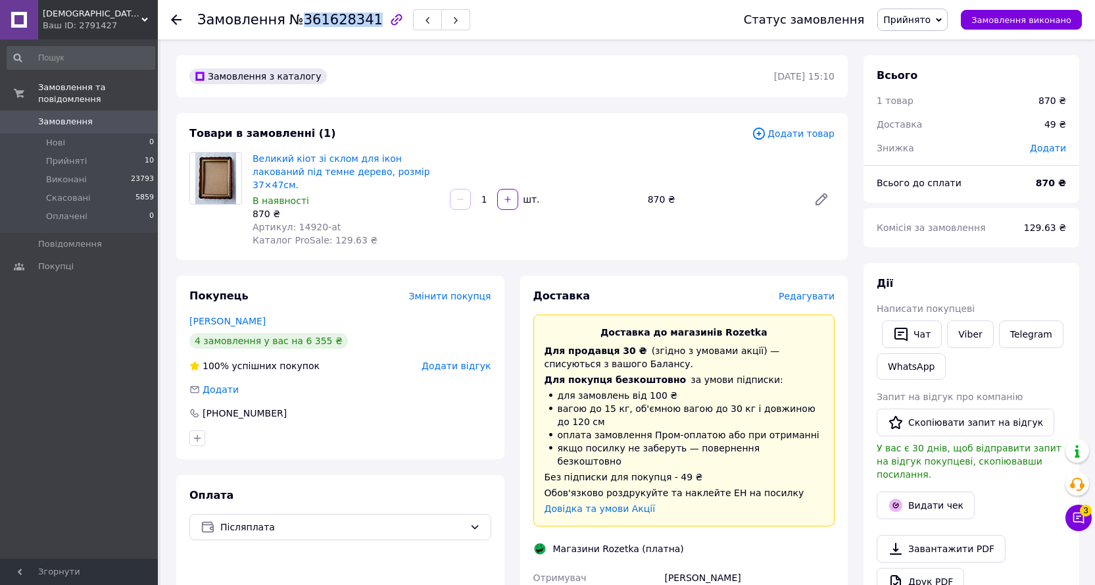
drag, startPoint x: 293, startPoint y: 26, endPoint x: 357, endPoint y: 28, distance: 64.5
click at [357, 28] on span "№361628341" at bounding box center [335, 20] width 93 height 16
copy span "361628341"
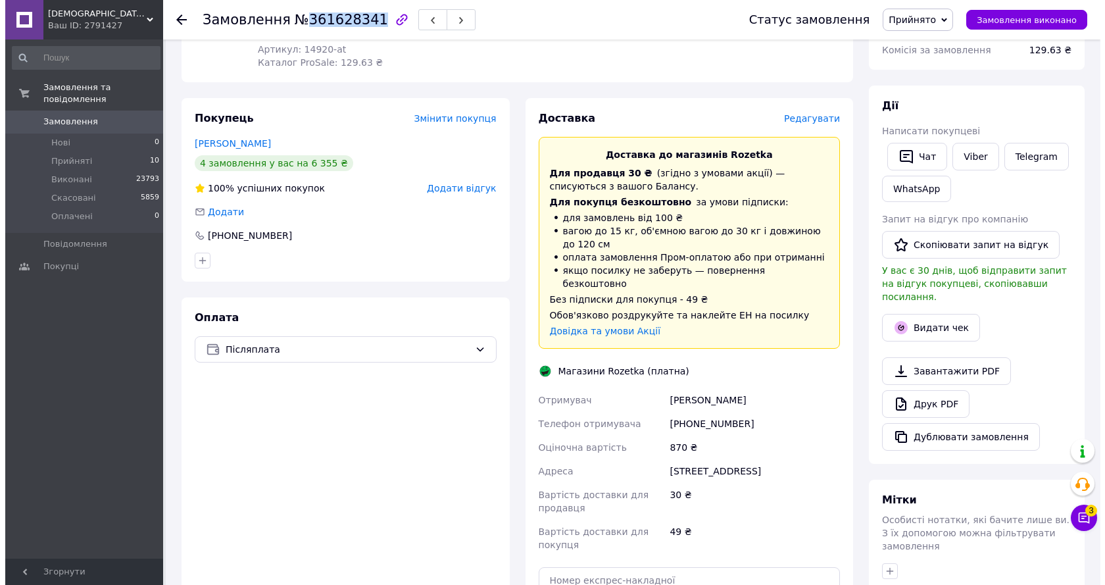
scroll to position [263, 0]
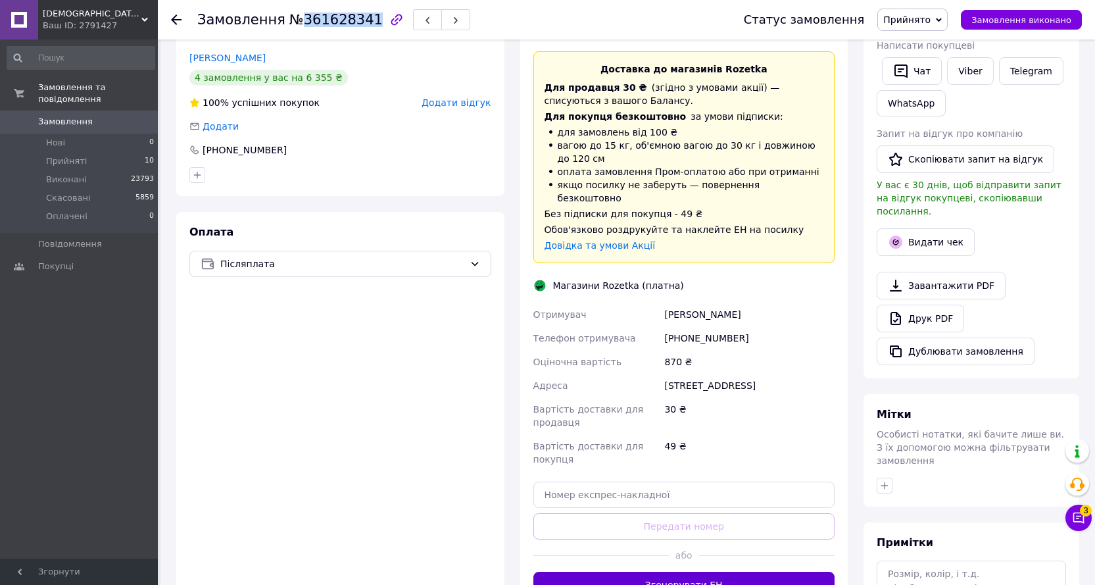
click at [679, 572] on button "Згенерувати ЕН" at bounding box center [684, 585] width 302 height 26
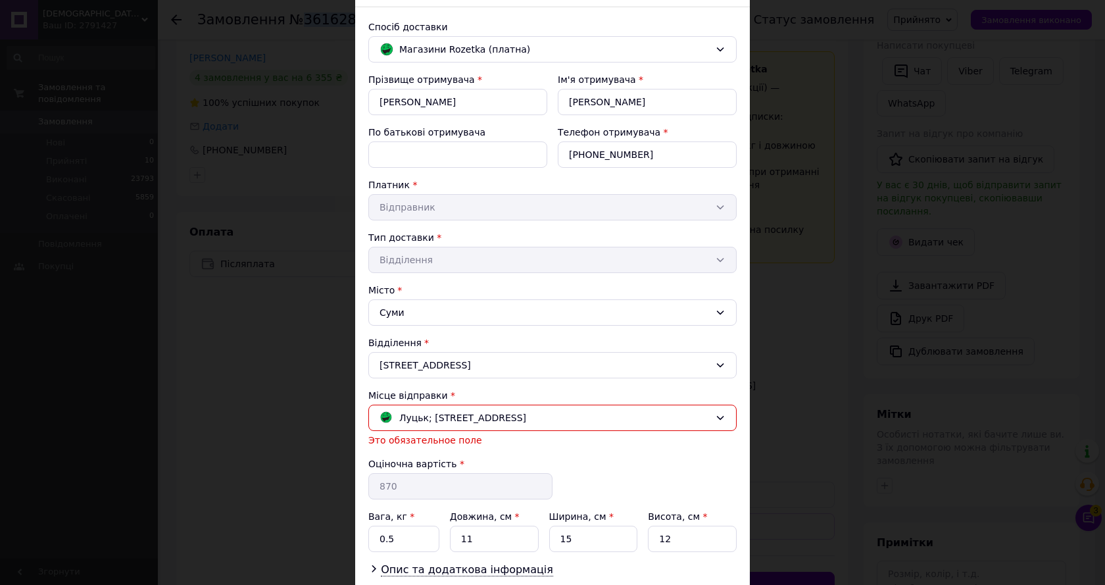
scroll to position [170, 0]
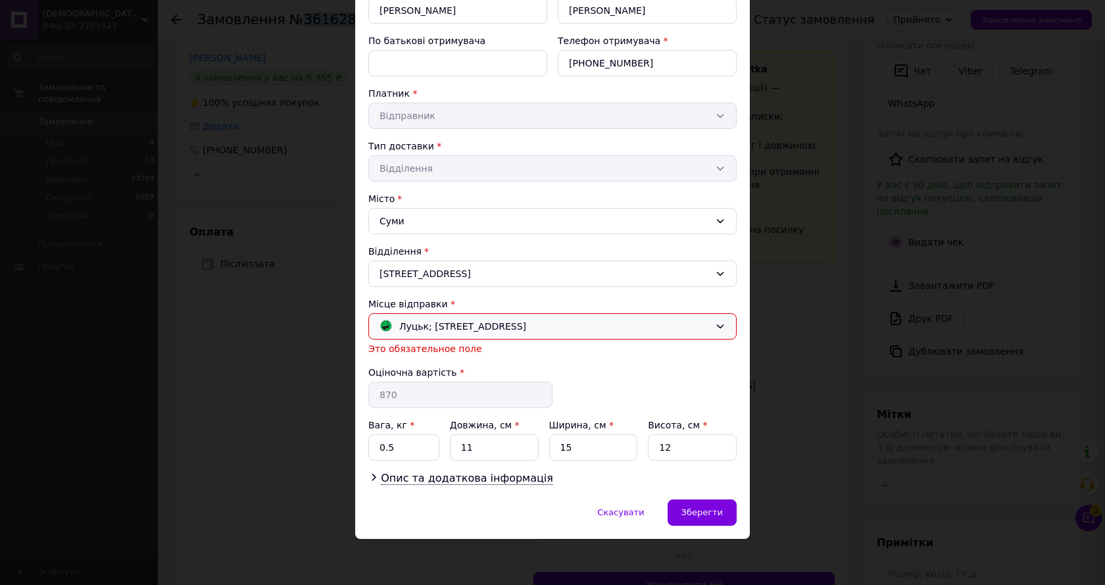
click at [514, 324] on div "Луцьк; [STREET_ADDRESS]" at bounding box center [544, 326] width 337 height 14
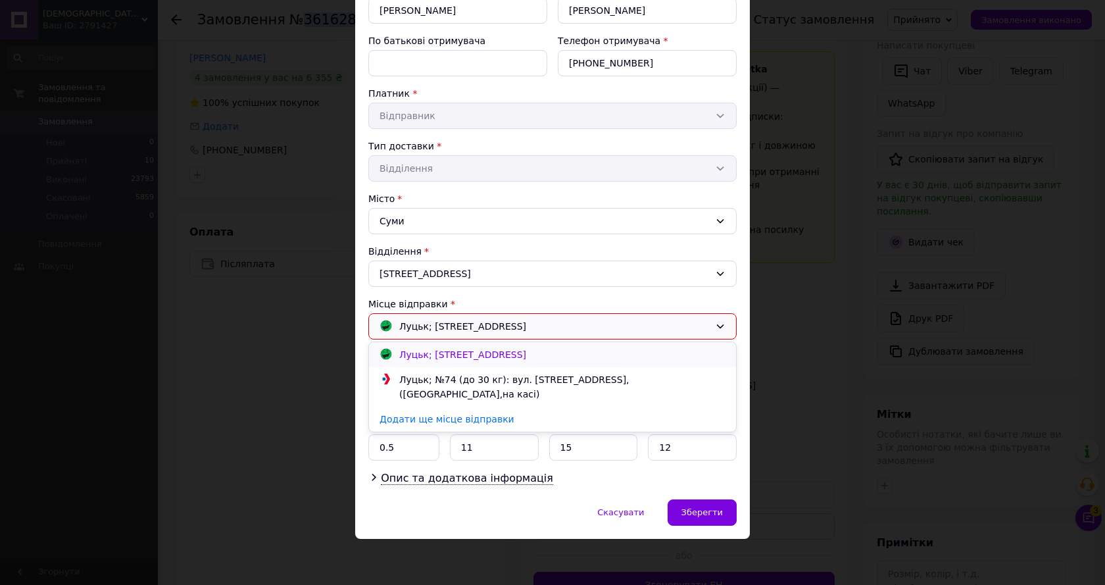
click at [450, 347] on div "Луцьк; [STREET_ADDRESS]" at bounding box center [463, 354] width 134 height 14
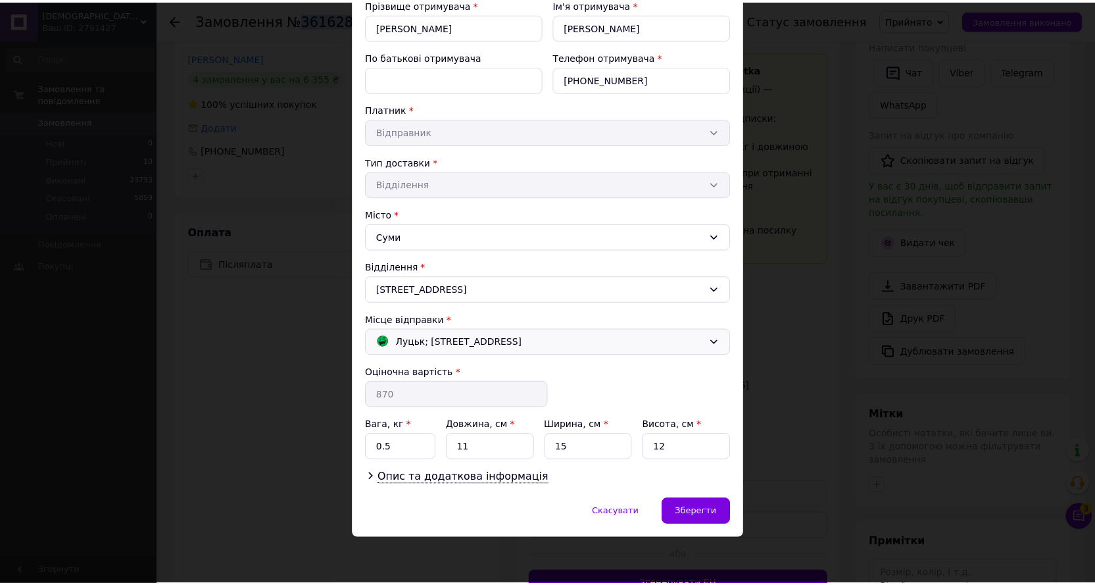
scroll to position [155, 0]
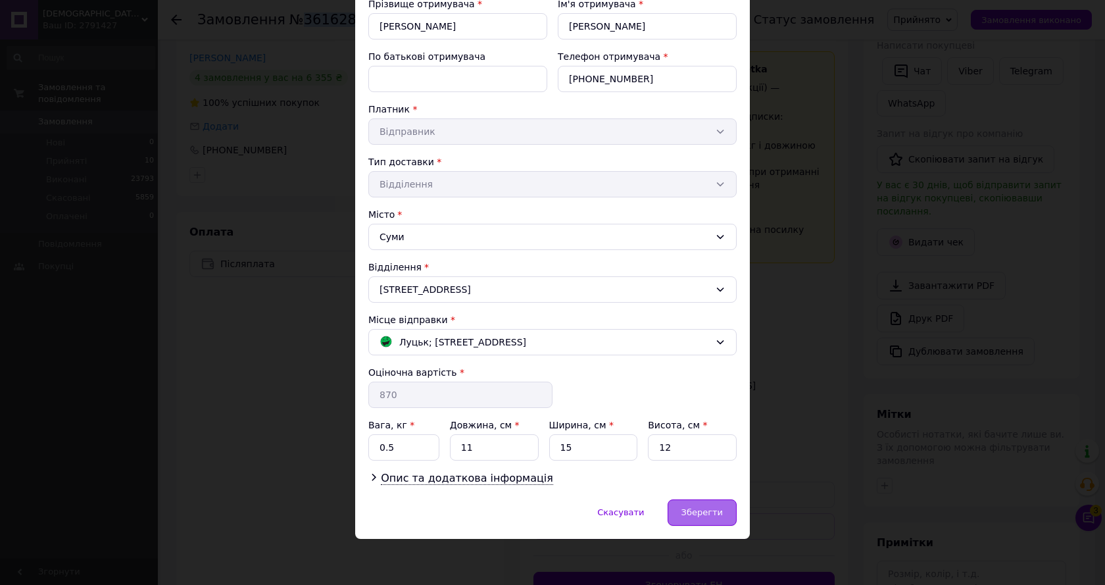
click at [714, 507] on span "Зберегти" at bounding box center [701, 512] width 41 height 10
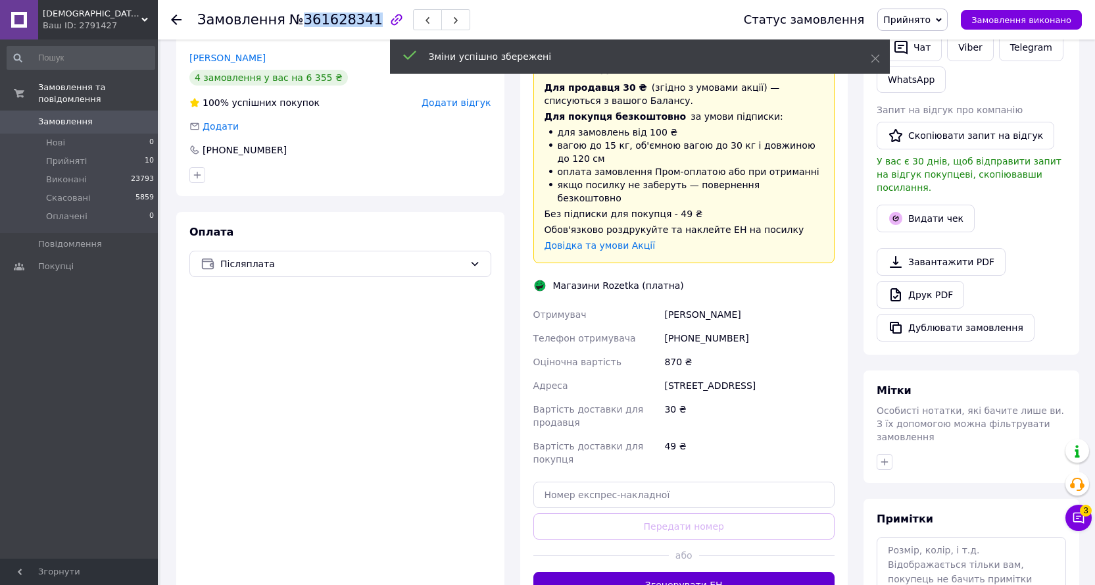
click at [700, 572] on button "Згенерувати ЕН" at bounding box center [684, 585] width 302 height 26
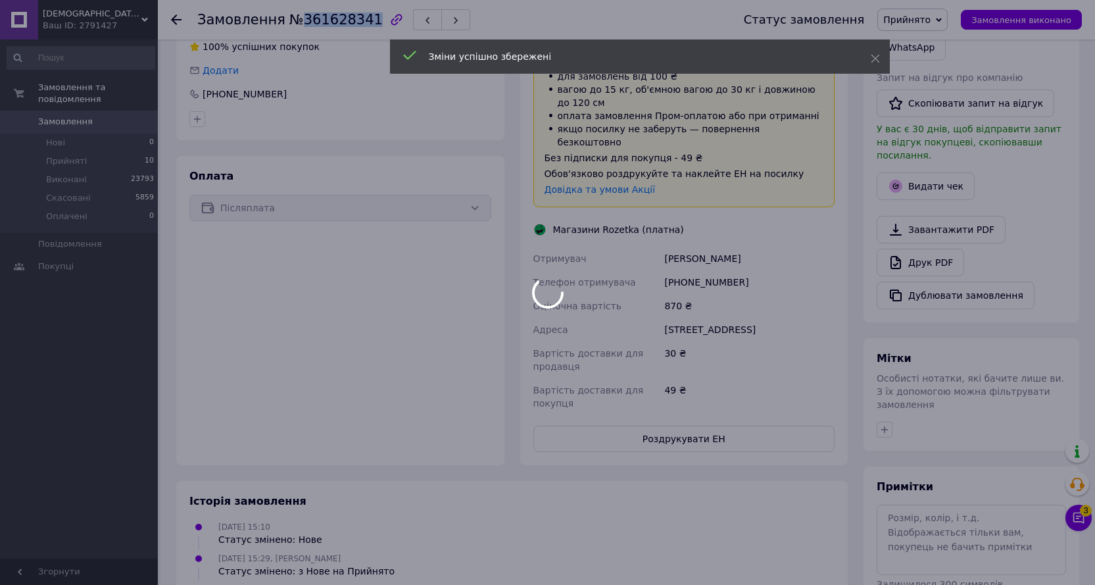
scroll to position [372, 0]
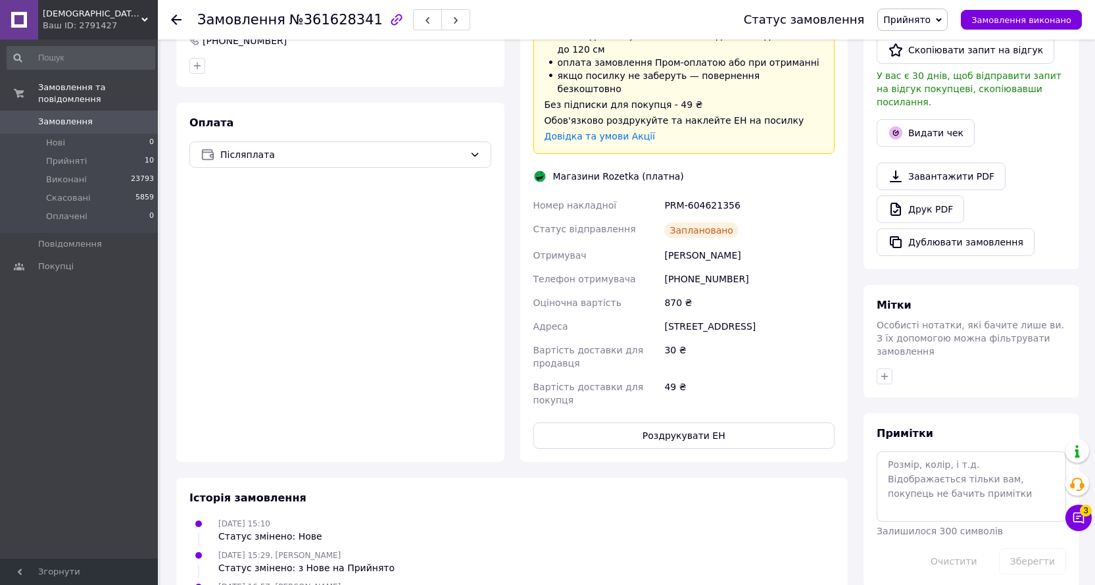
click at [674, 375] on div "49 ₴" at bounding box center [750, 393] width 176 height 37
click at [679, 422] on button "Роздрукувати ЕН" at bounding box center [684, 435] width 302 height 26
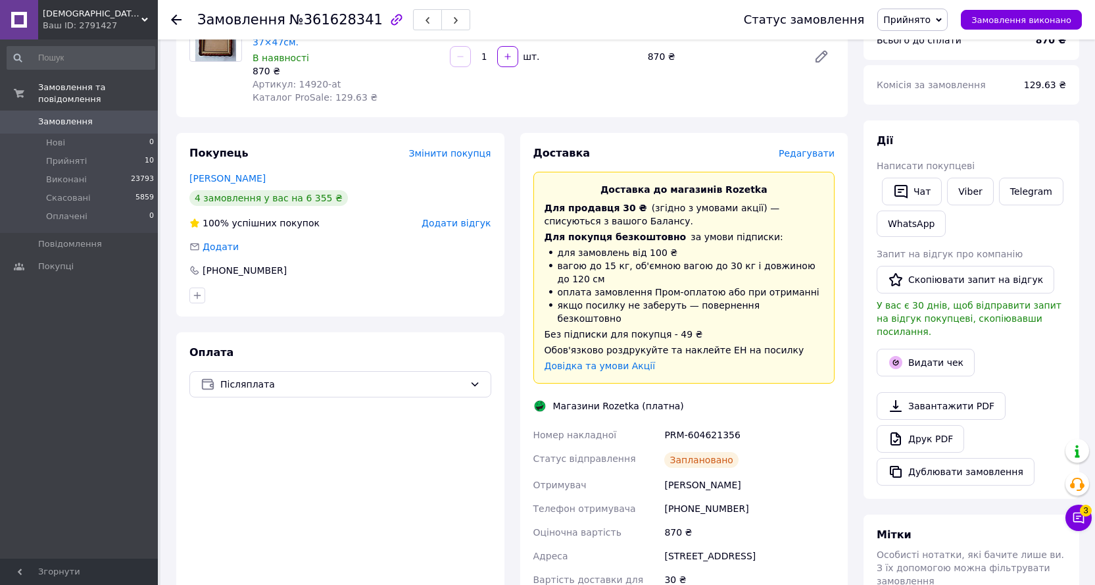
scroll to position [0, 0]
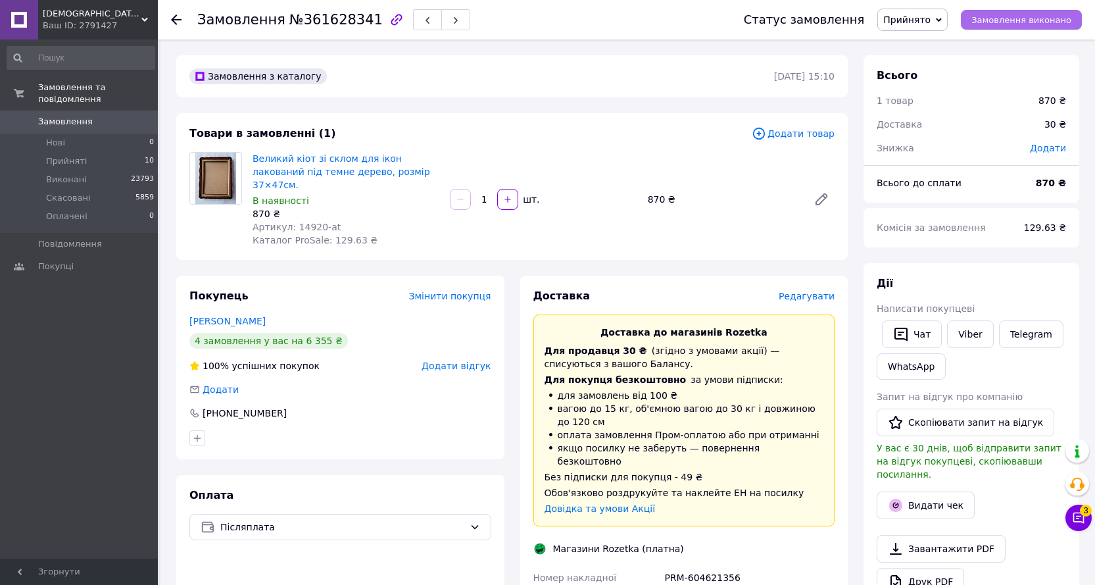
click at [1025, 19] on span "Замовлення виконано" at bounding box center [1021, 20] width 100 height 10
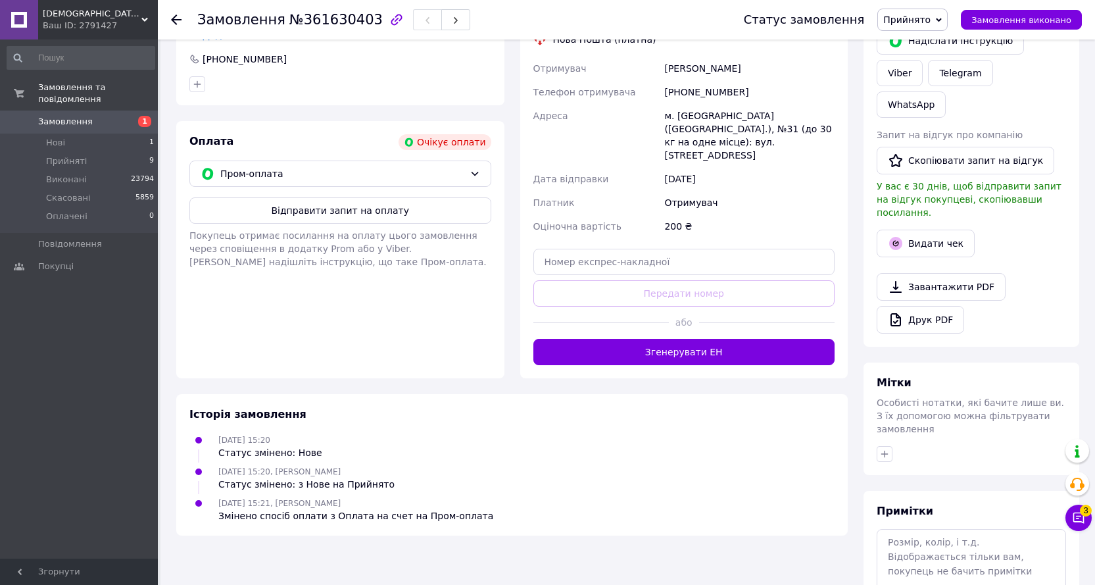
scroll to position [329, 0]
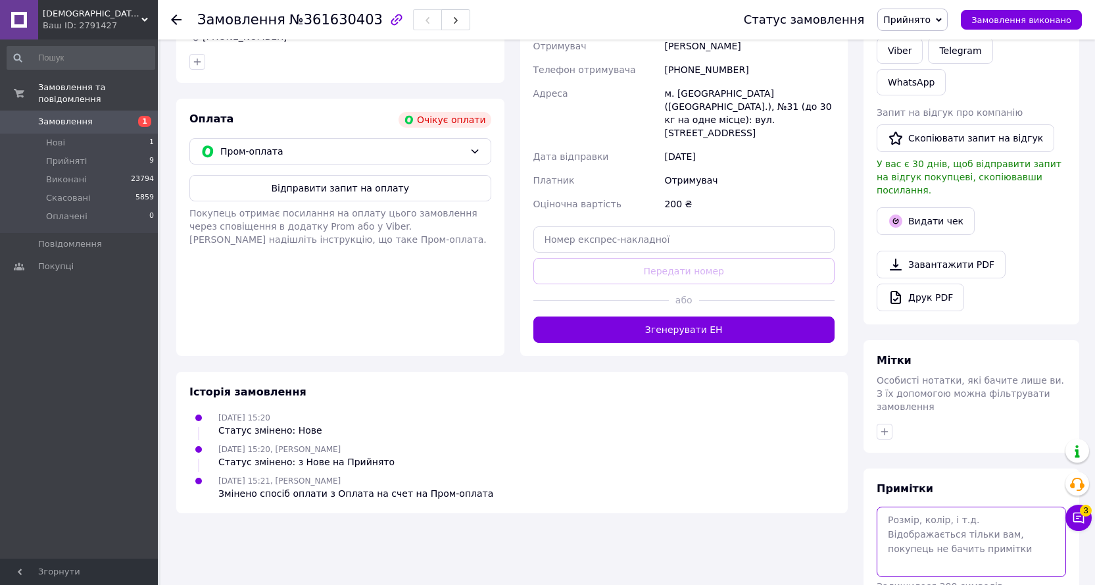
click at [919, 506] on textarea at bounding box center [971, 541] width 189 height 70
type textarea "Т 200"
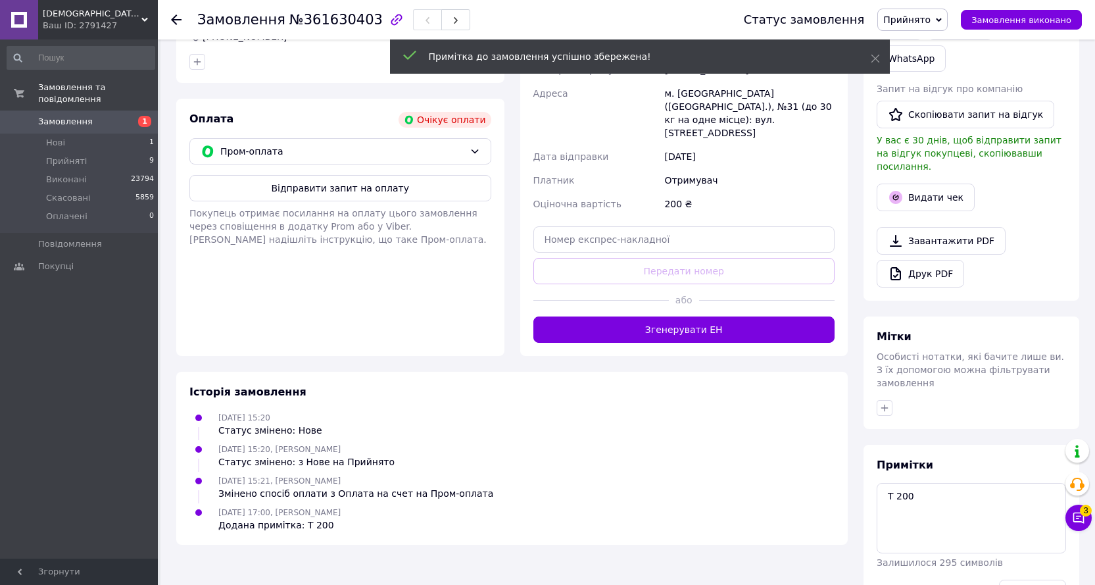
scroll to position [308, 0]
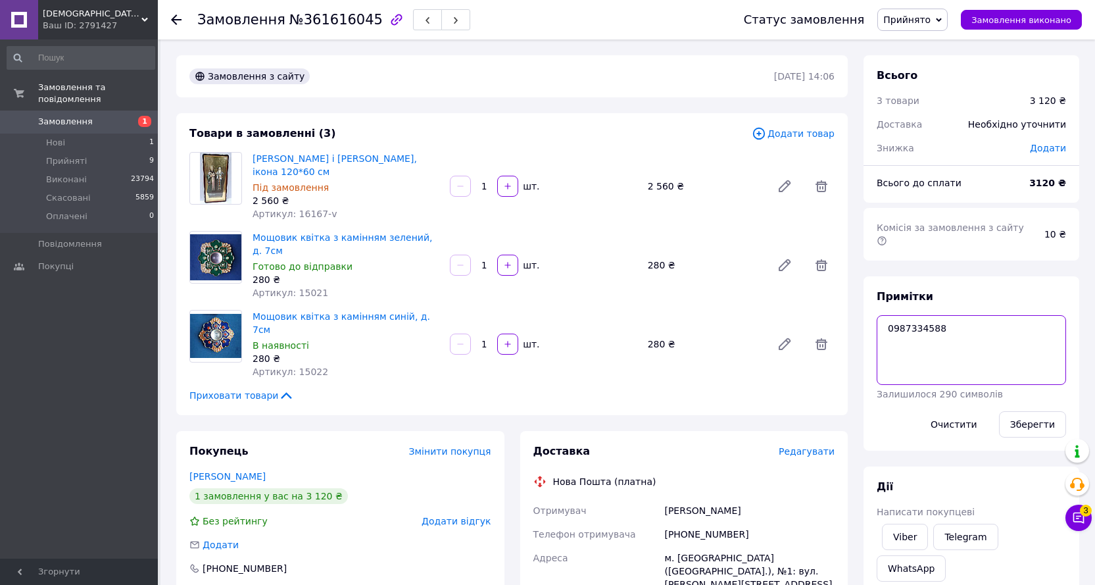
click at [979, 315] on textarea "0987334588" at bounding box center [971, 350] width 189 height 70
click at [1047, 411] on button "Зберегти" at bounding box center [1032, 424] width 67 height 26
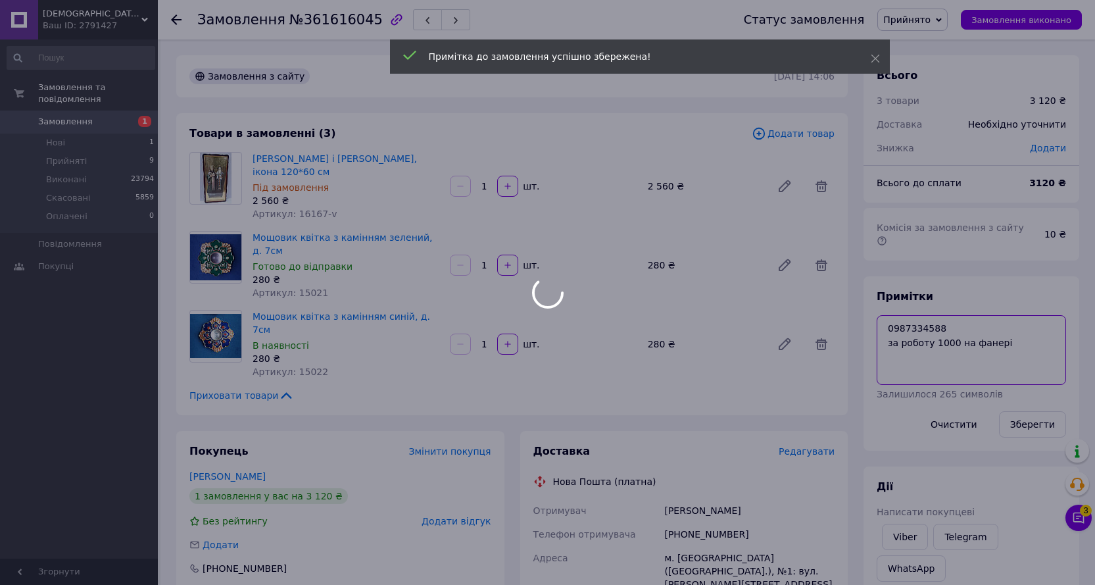
click at [1013, 330] on textarea "0987334588 за роботу 1000 на фанері" at bounding box center [971, 350] width 189 height 70
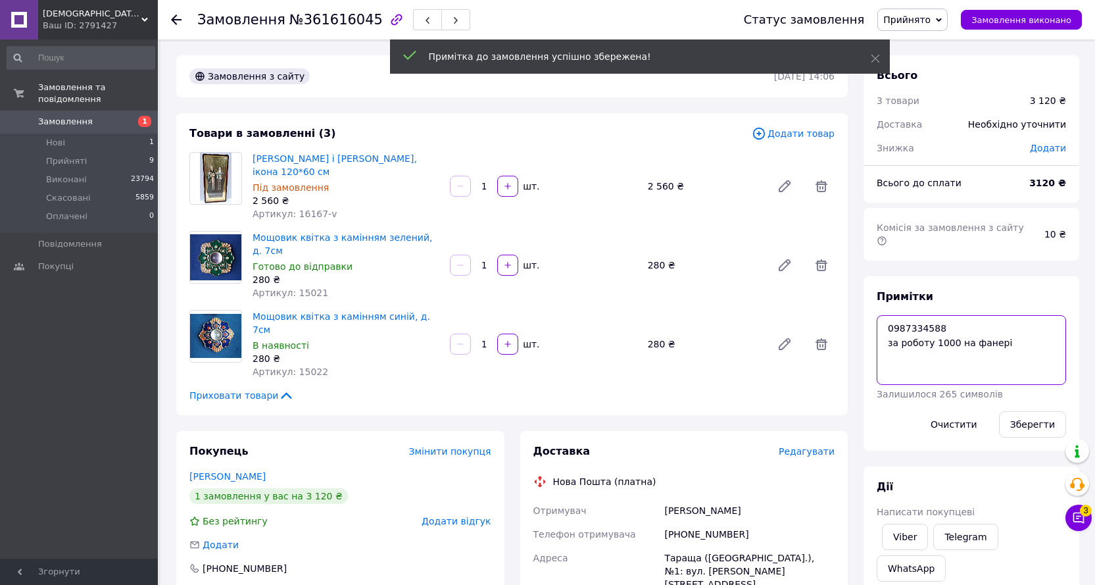
click at [1015, 316] on textarea "0987334588 за роботу 1000 на фанері" at bounding box center [971, 350] width 189 height 70
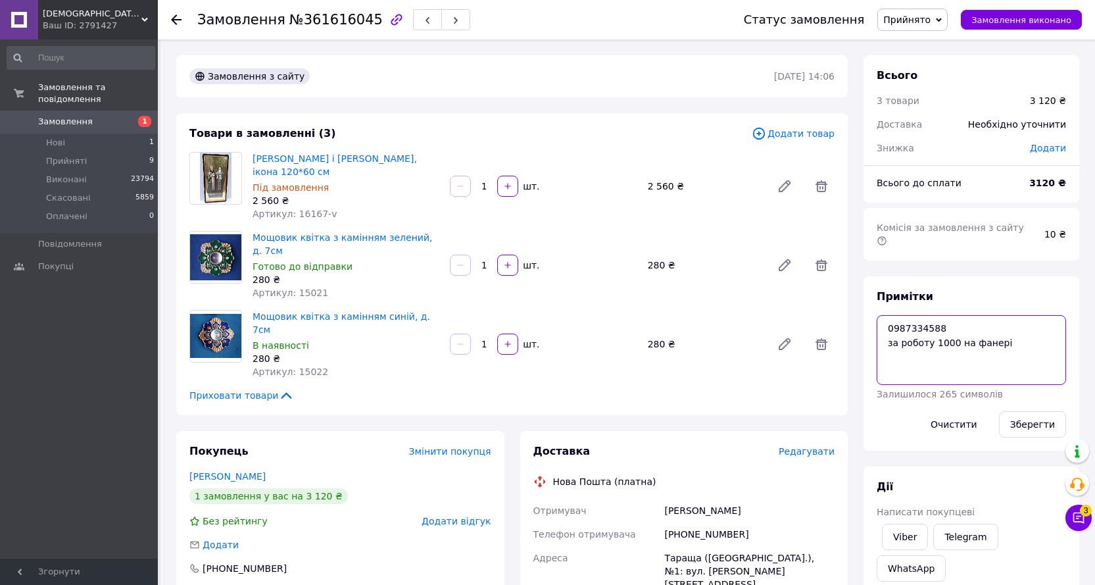
click at [1006, 334] on textarea "0987334588 за роботу 1000 на фанері" at bounding box center [971, 350] width 189 height 70
type textarea "0987334588 за роботу 1000 на фанері ав. Т 1200"
click at [1039, 411] on button "Зберегти" at bounding box center [1032, 424] width 67 height 26
